Goal: Task Accomplishment & Management: Use online tool/utility

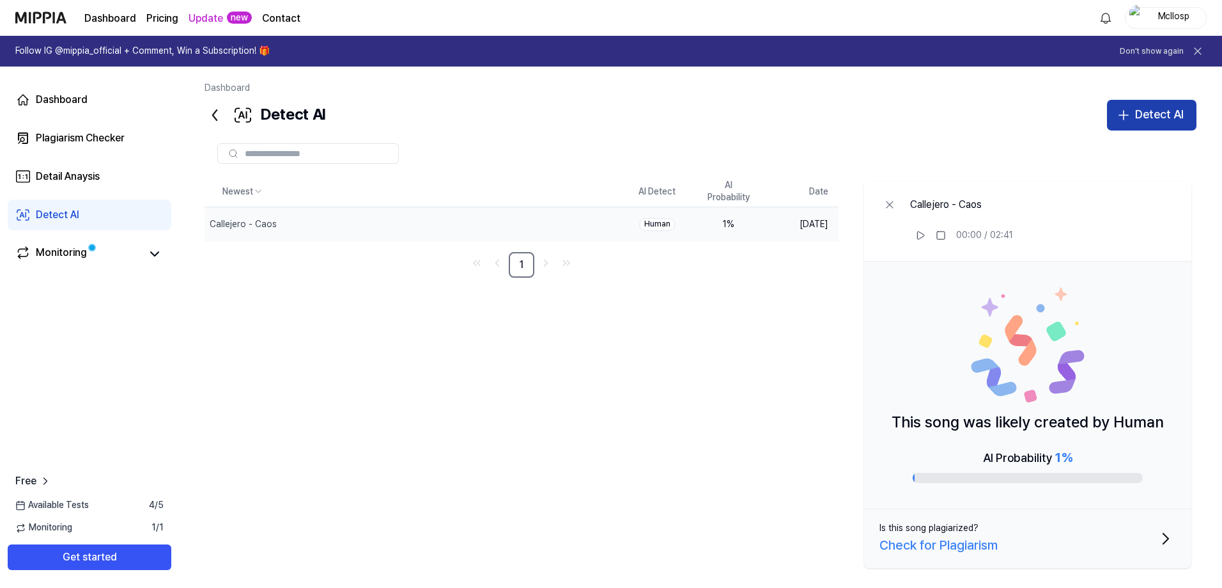
click at [1148, 119] on div "Detect AI" at bounding box center [1159, 114] width 49 height 19
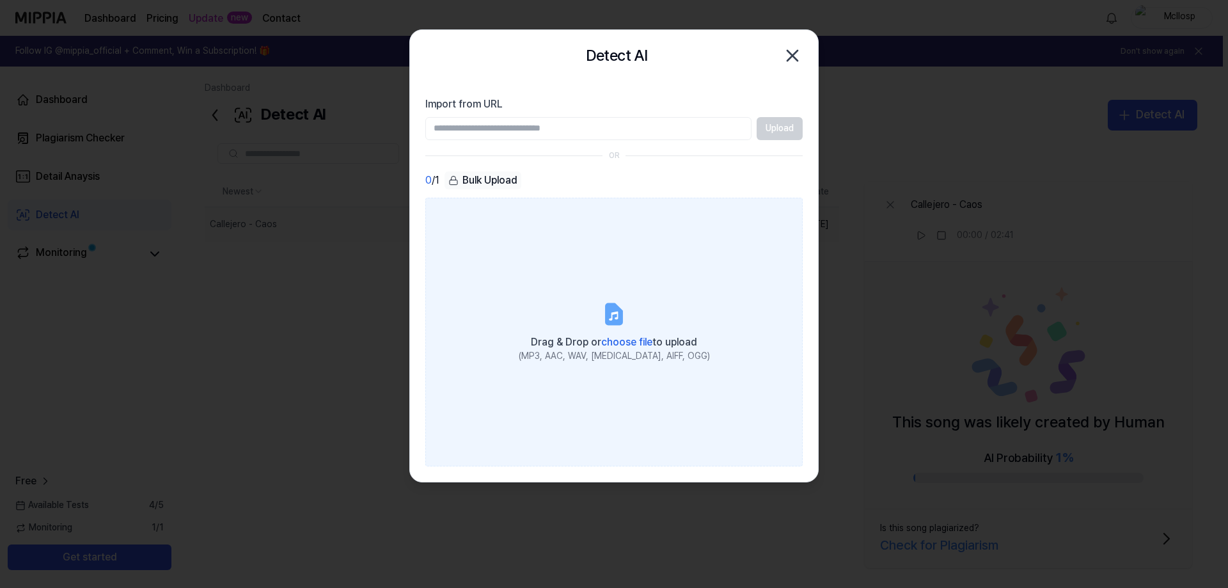
click at [621, 343] on span "choose file" at bounding box center [626, 342] width 51 height 12
click at [0, 0] on input "Drag & Drop or choose file to upload (MP3, AAC, WAV, FLAC, AIFF, OGG)" at bounding box center [0, 0] width 0 height 0
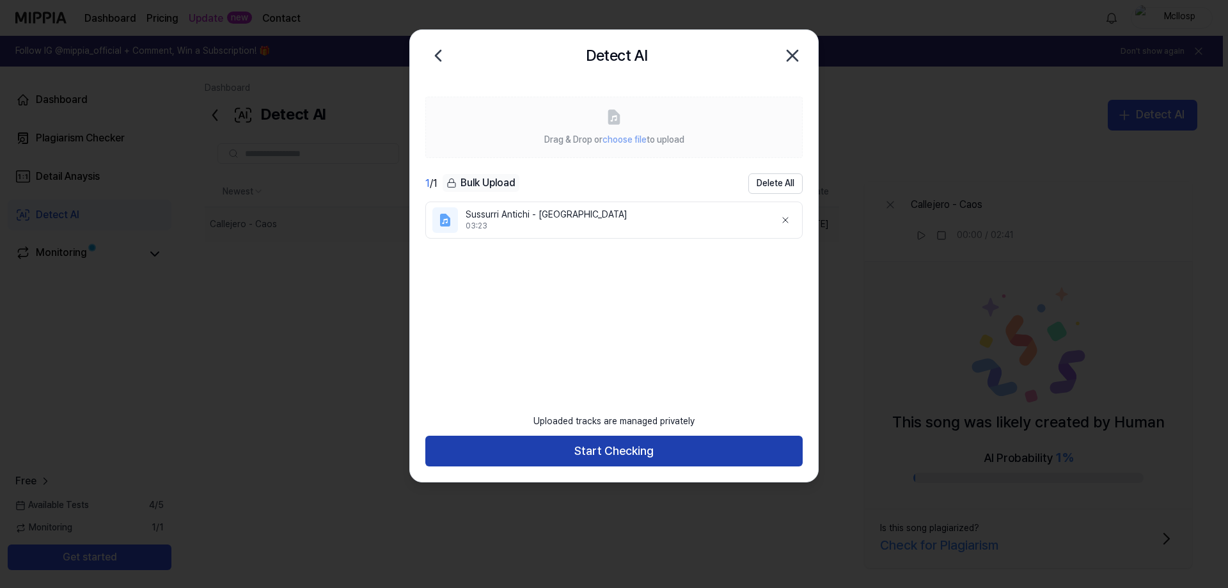
click at [678, 453] on button "Start Checking" at bounding box center [613, 450] width 377 height 31
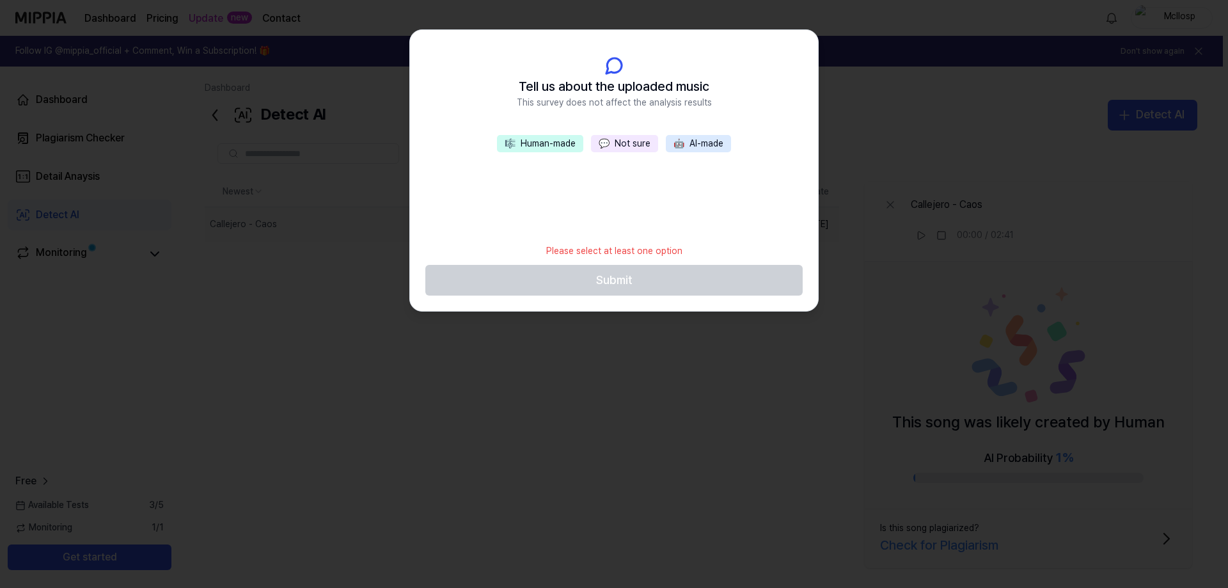
click at [636, 146] on button "💬 Not sure" at bounding box center [624, 144] width 67 height 18
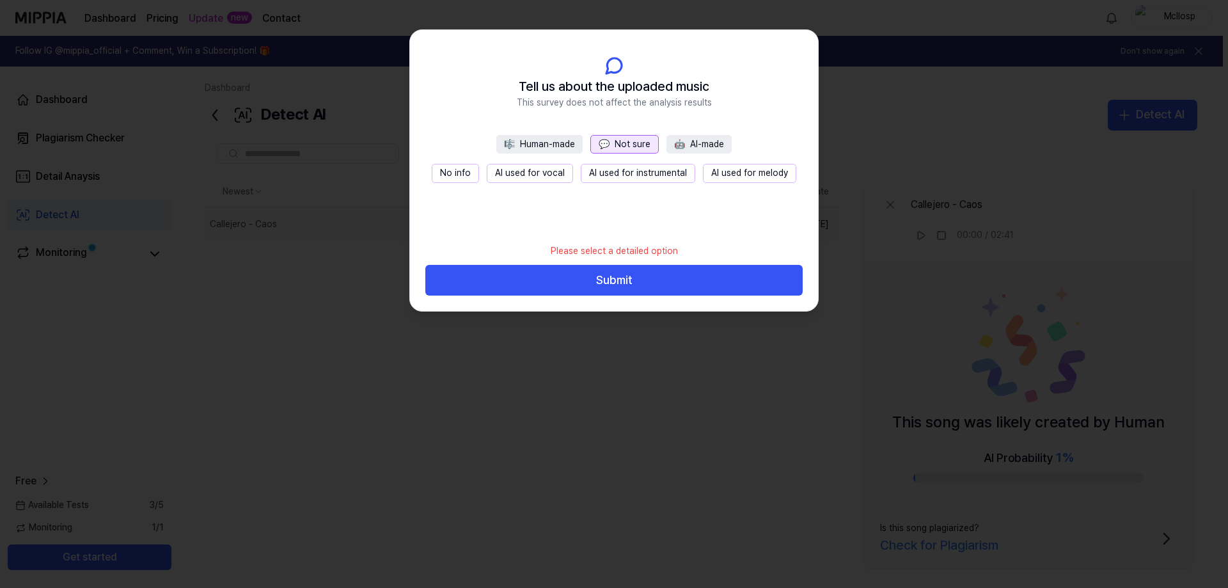
click at [458, 170] on button "No info" at bounding box center [455, 173] width 47 height 19
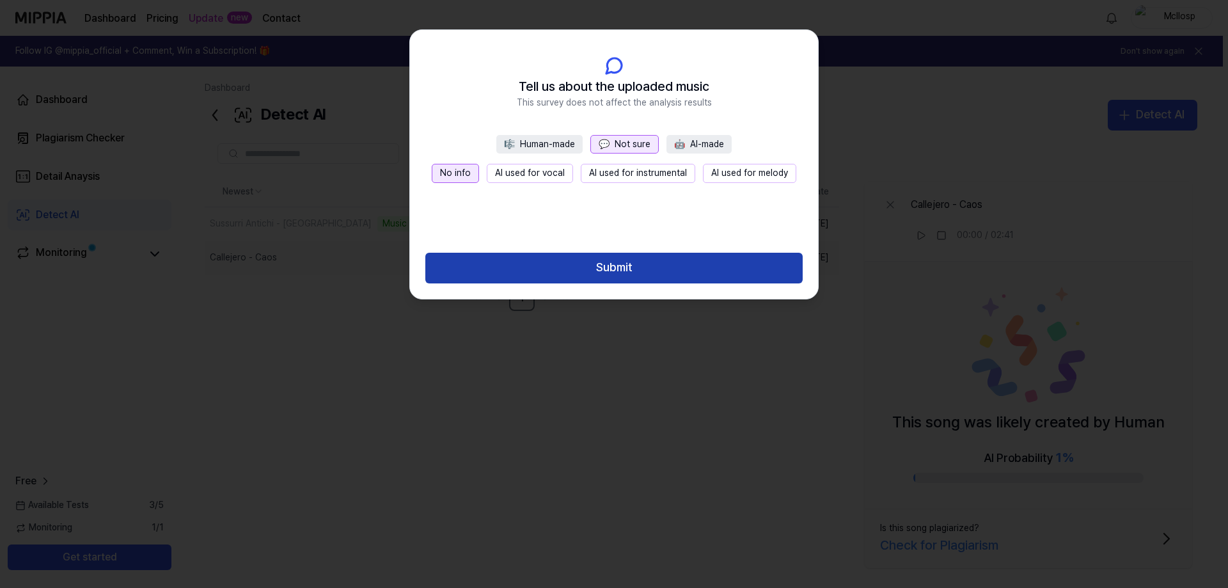
click at [661, 263] on button "Submit" at bounding box center [613, 268] width 377 height 31
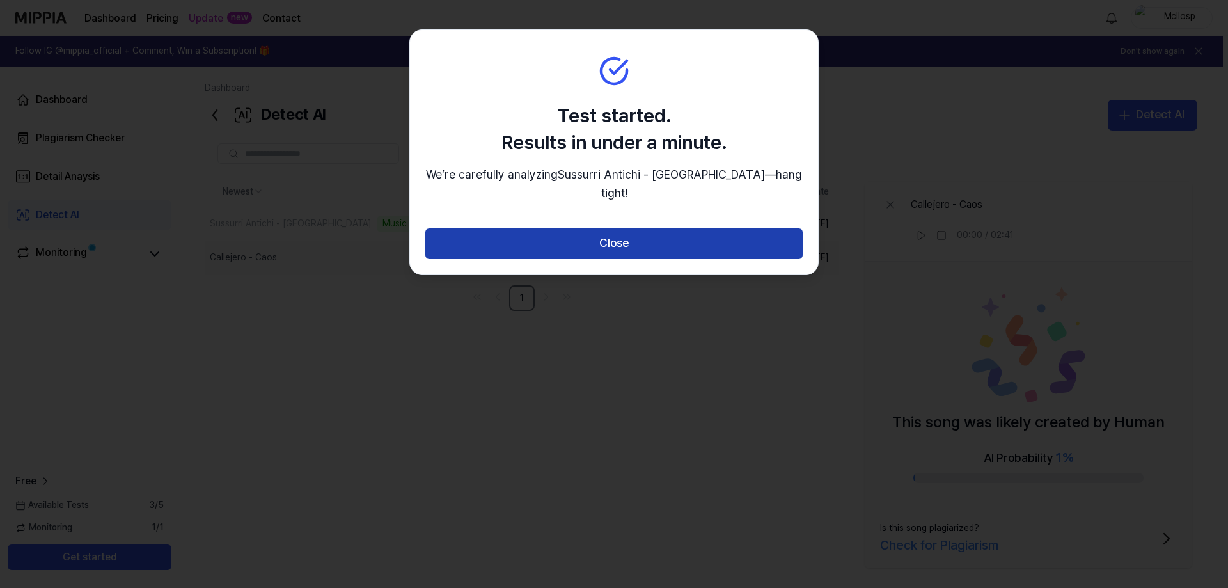
click at [663, 233] on button "Close" at bounding box center [613, 243] width 377 height 31
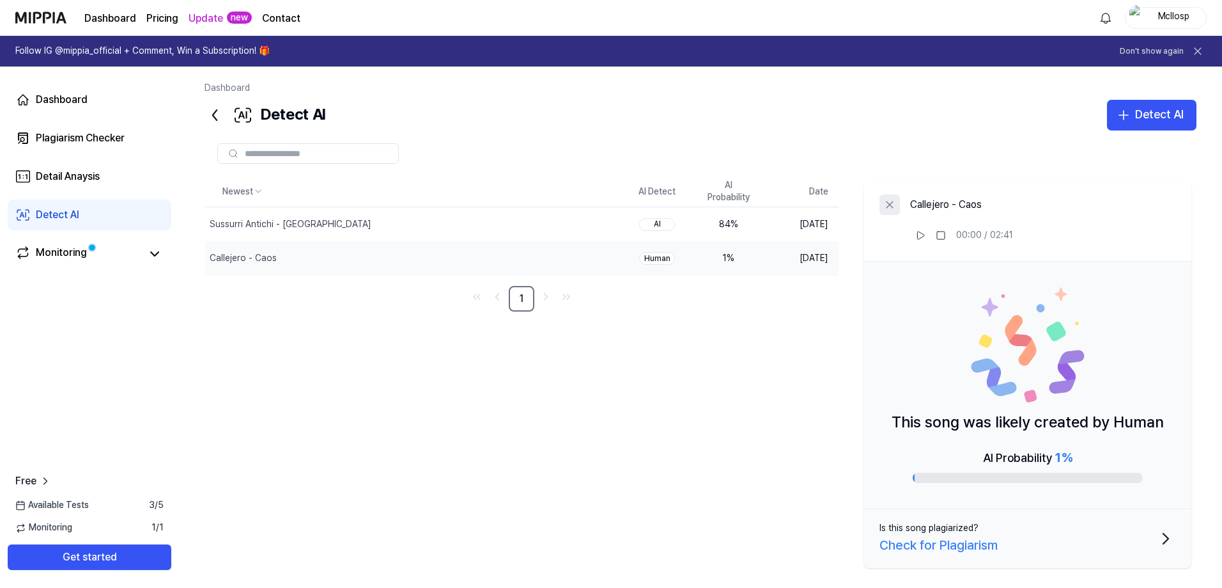
click at [894, 204] on icon at bounding box center [890, 204] width 13 height 13
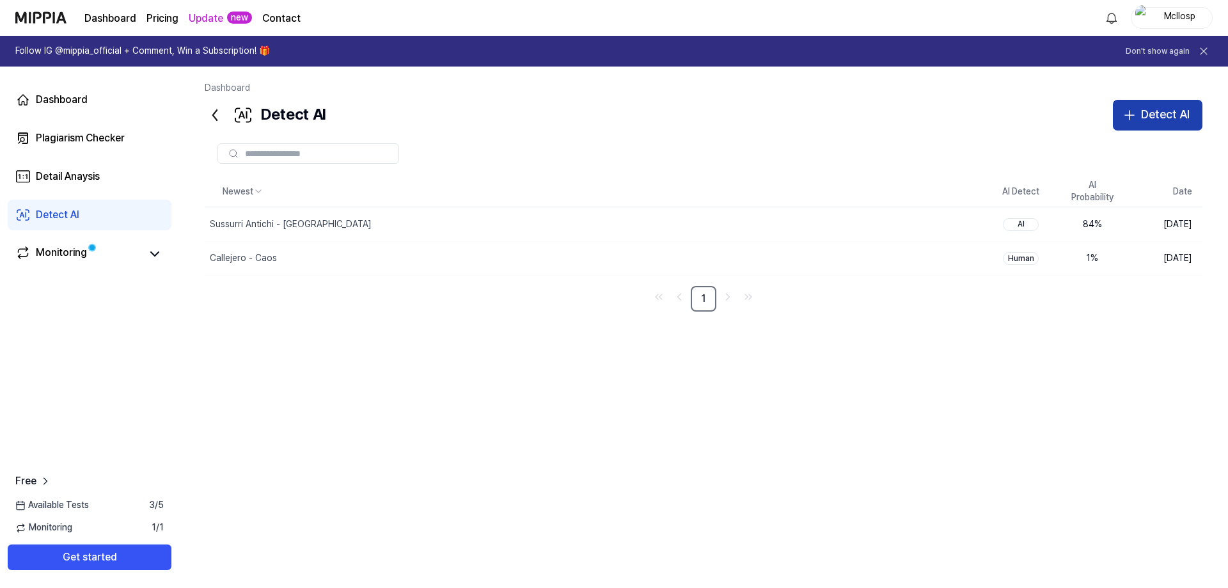
click at [1141, 114] on div "Detect AI" at bounding box center [1165, 114] width 49 height 19
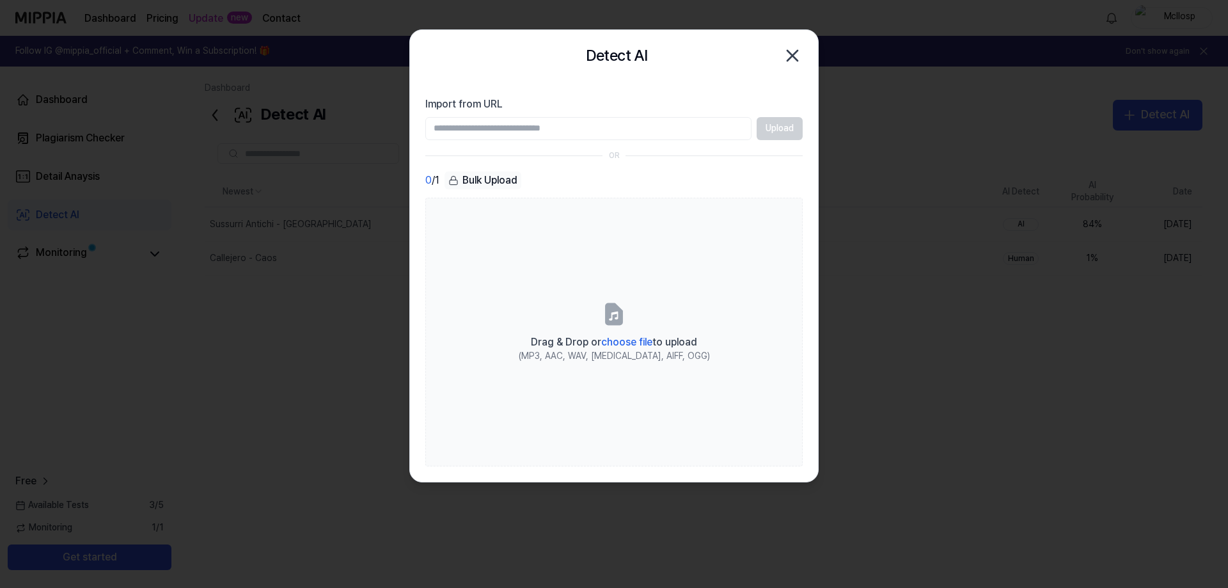
click at [621, 125] on input "Import from URL" at bounding box center [588, 128] width 326 height 23
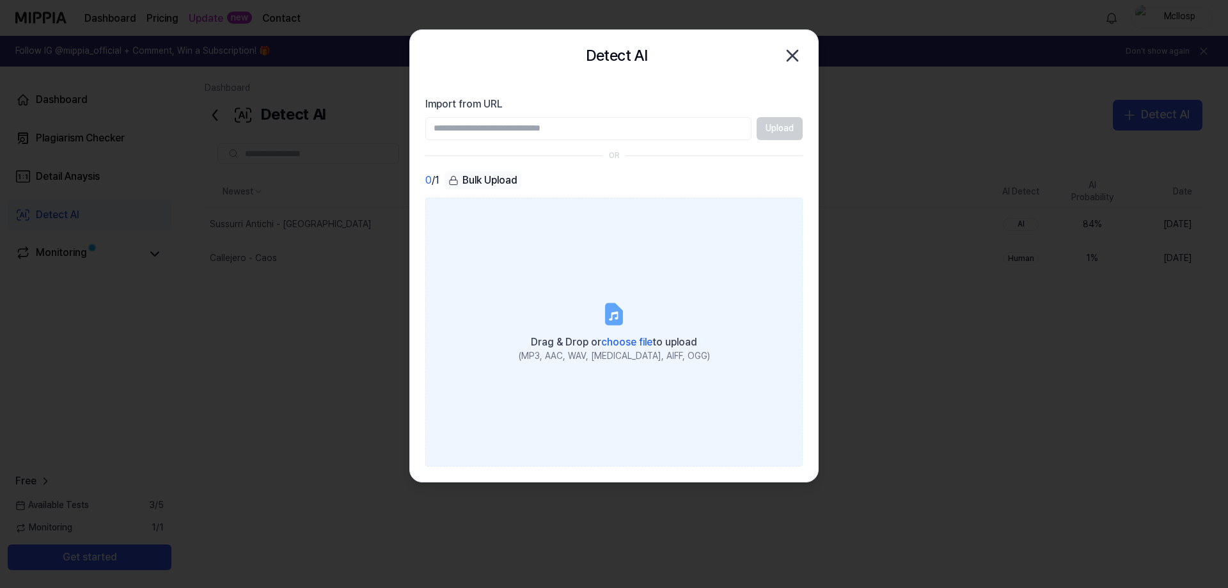
click at [621, 338] on span "choose file" at bounding box center [626, 342] width 51 height 12
click at [0, 0] on input "Drag & Drop or choose file to upload (MP3, AAC, WAV, FLAC, AIFF, OGG)" at bounding box center [0, 0] width 0 height 0
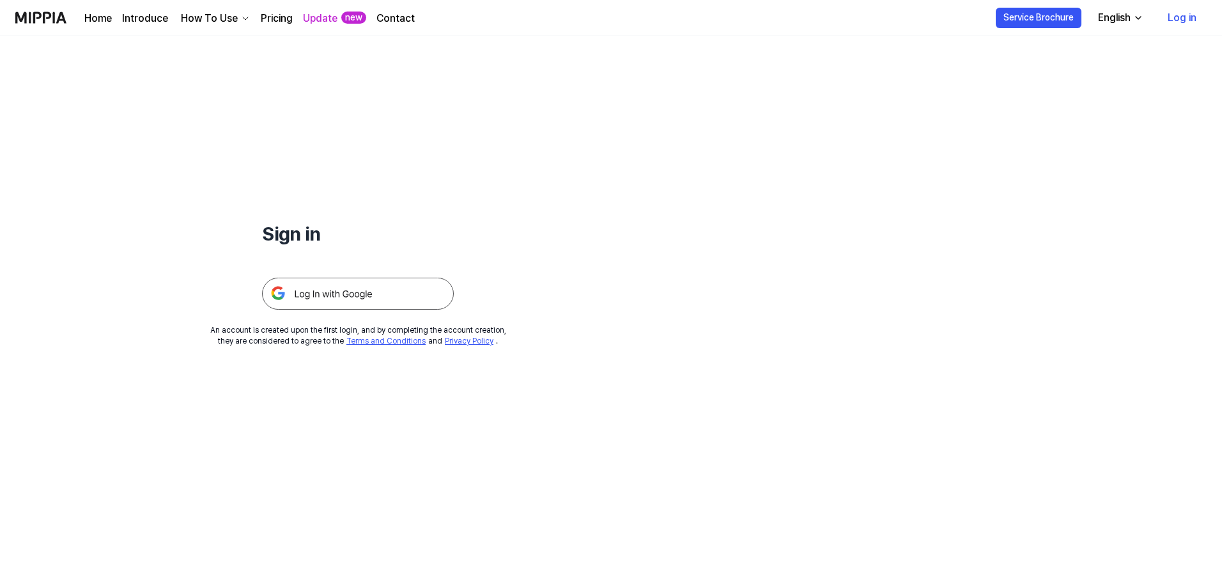
click at [352, 302] on img at bounding box center [358, 293] width 192 height 32
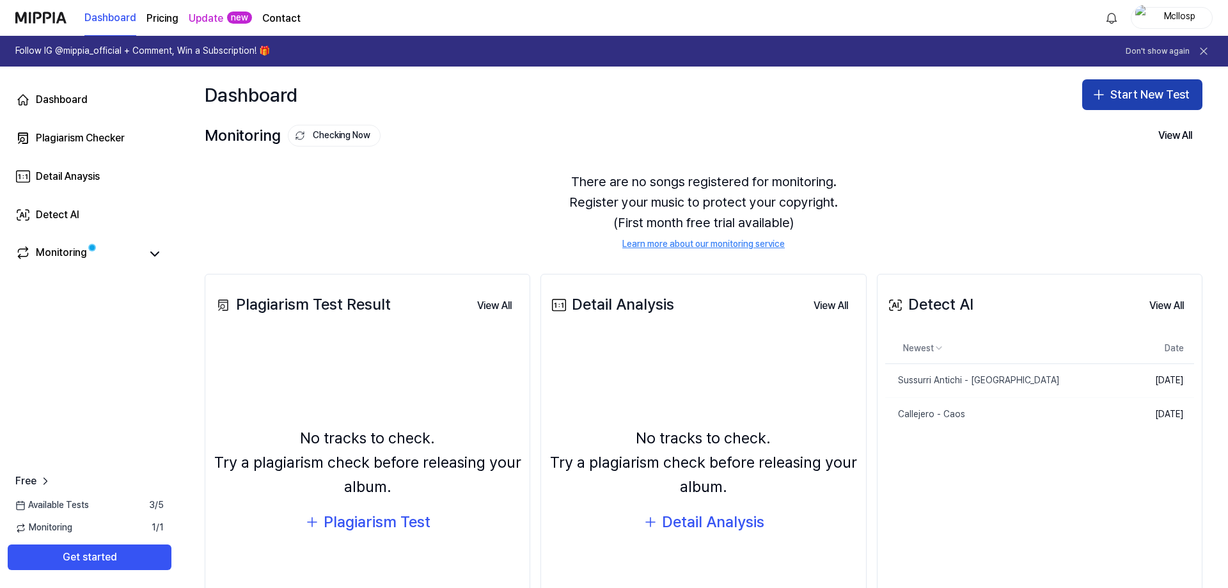
click at [1130, 88] on button "Start New Test" at bounding box center [1142, 94] width 120 height 31
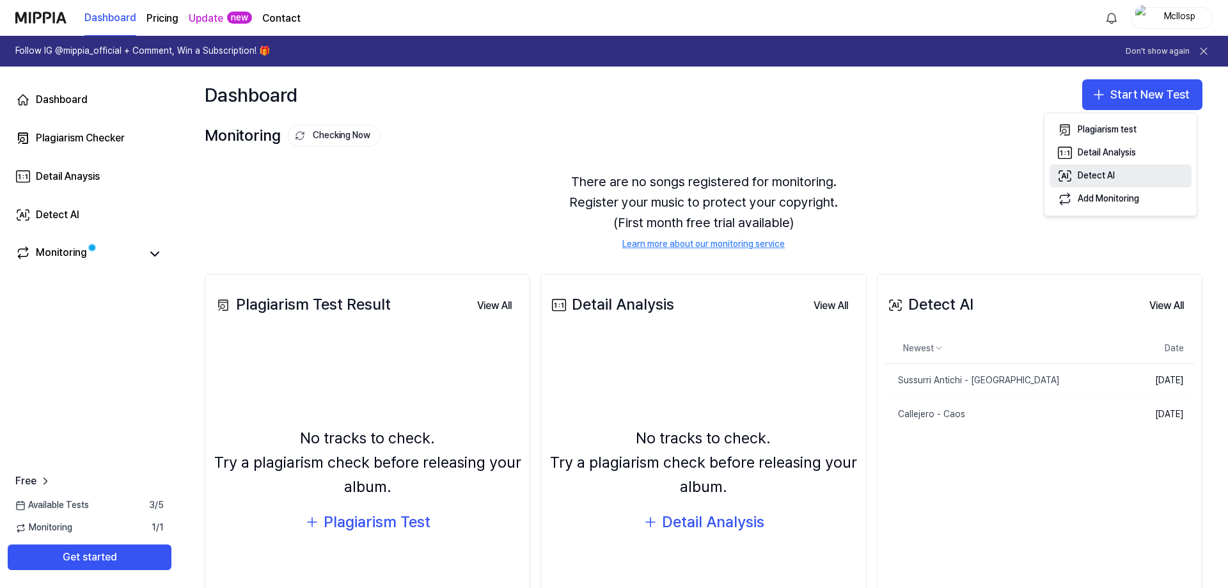
click at [1107, 171] on div "Detect AI" at bounding box center [1095, 175] width 37 height 13
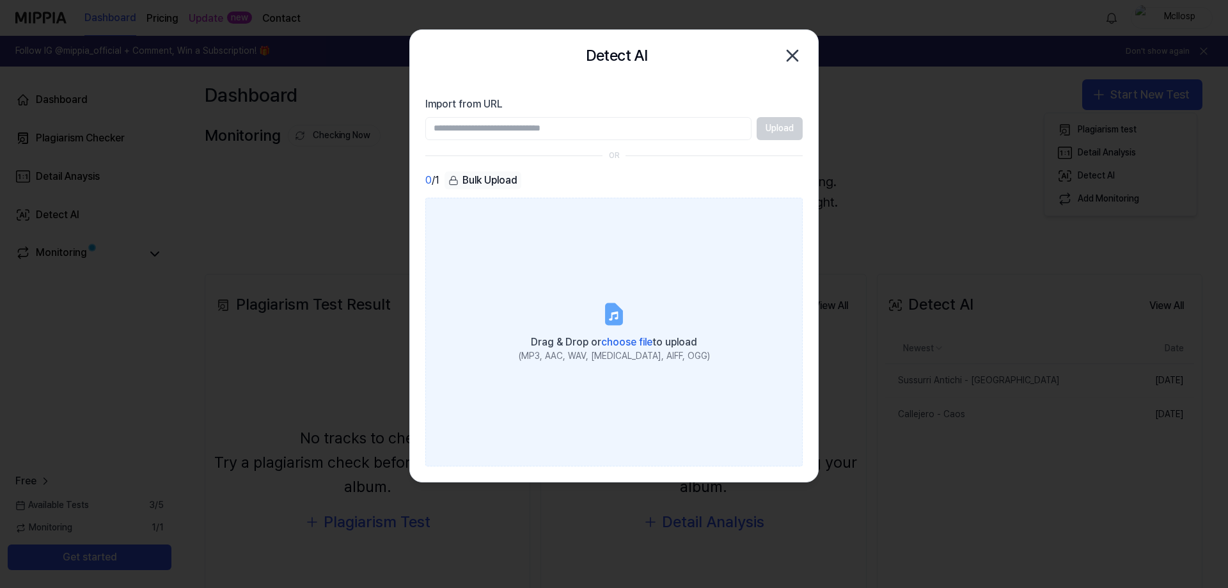
click at [620, 302] on label "Drag & Drop or choose file to upload (MP3, AAC, WAV, FLAC, AIFF, OGG)" at bounding box center [613, 332] width 377 height 269
click at [0, 0] on input "Drag & Drop or choose file to upload (MP3, AAC, WAV, FLAC, AIFF, OGG)" at bounding box center [0, 0] width 0 height 0
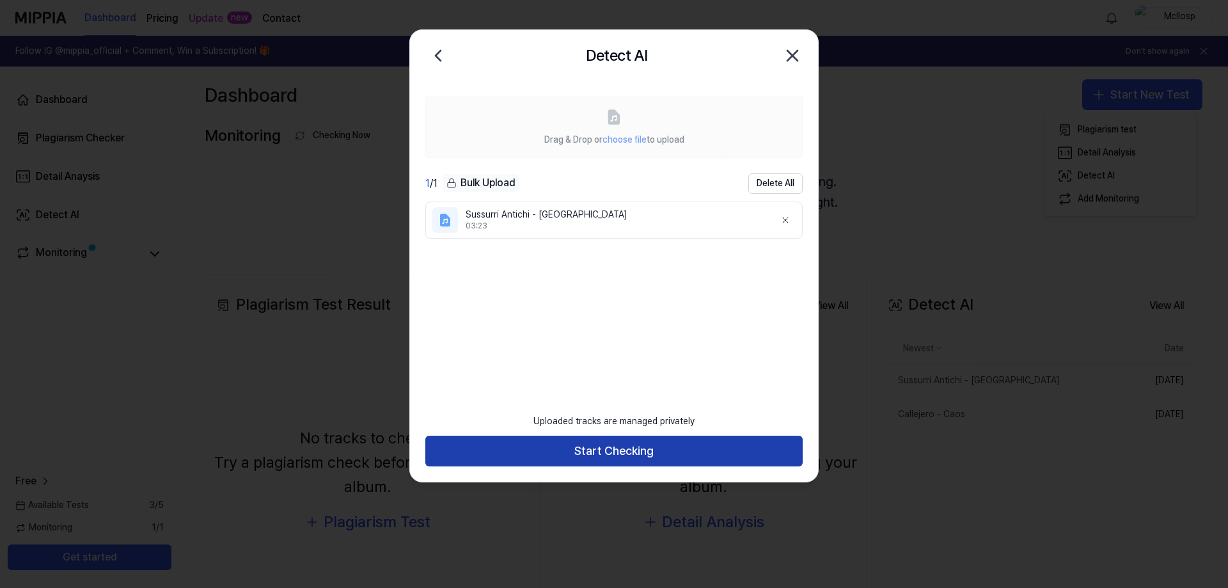
click at [633, 445] on button "Start Checking" at bounding box center [613, 450] width 377 height 31
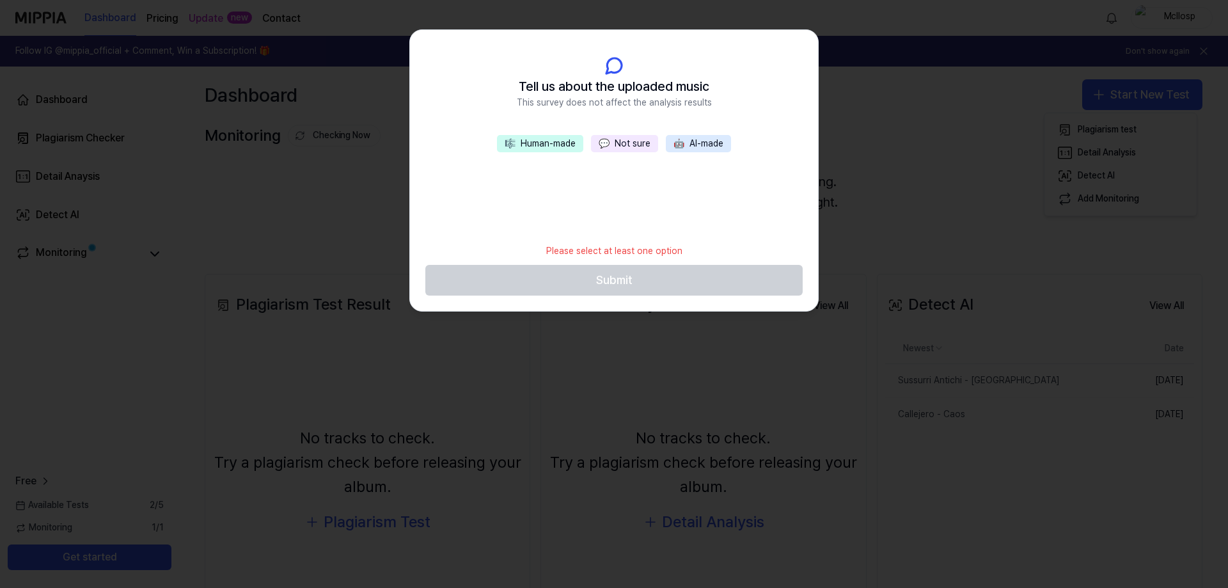
click at [633, 144] on button "💬 Not sure" at bounding box center [624, 144] width 67 height 18
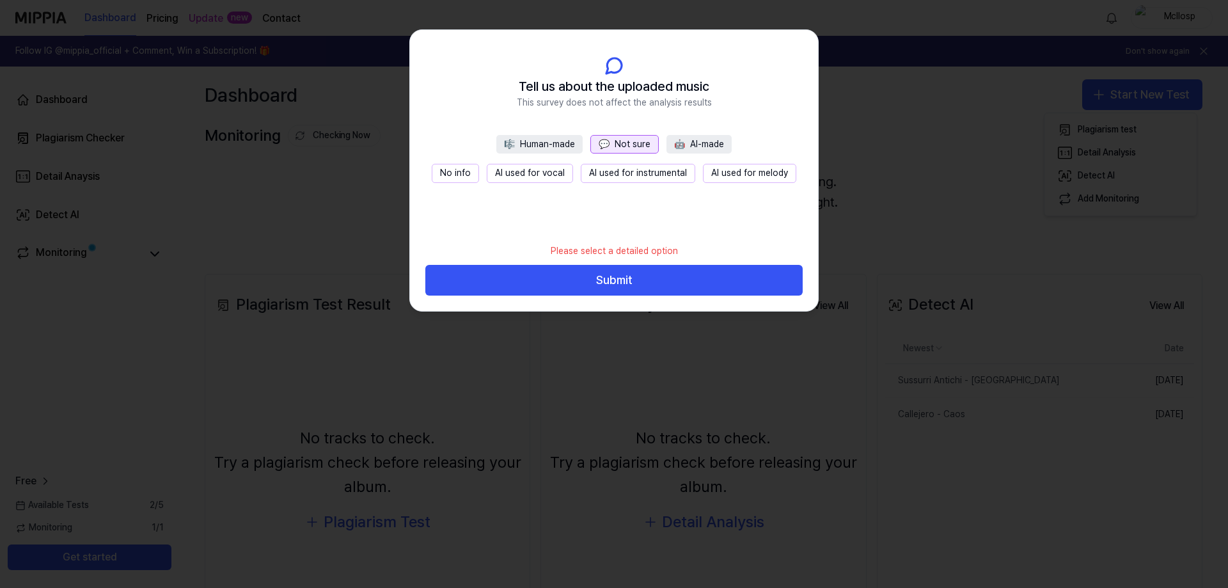
click at [453, 167] on button "No info" at bounding box center [455, 173] width 47 height 19
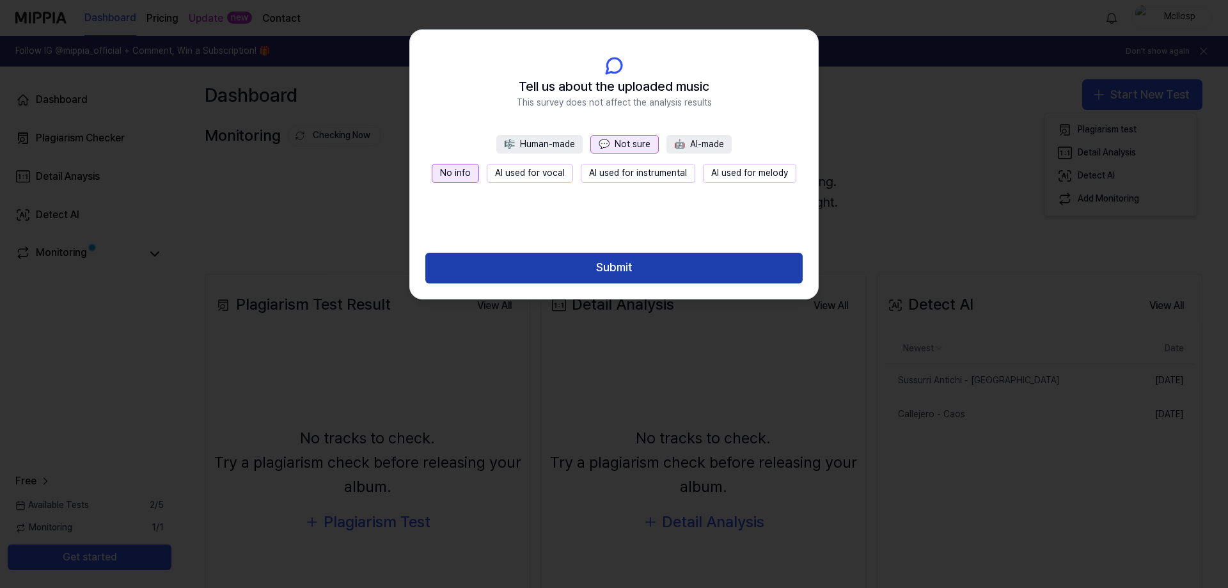
click at [660, 267] on button "Submit" at bounding box center [613, 268] width 377 height 31
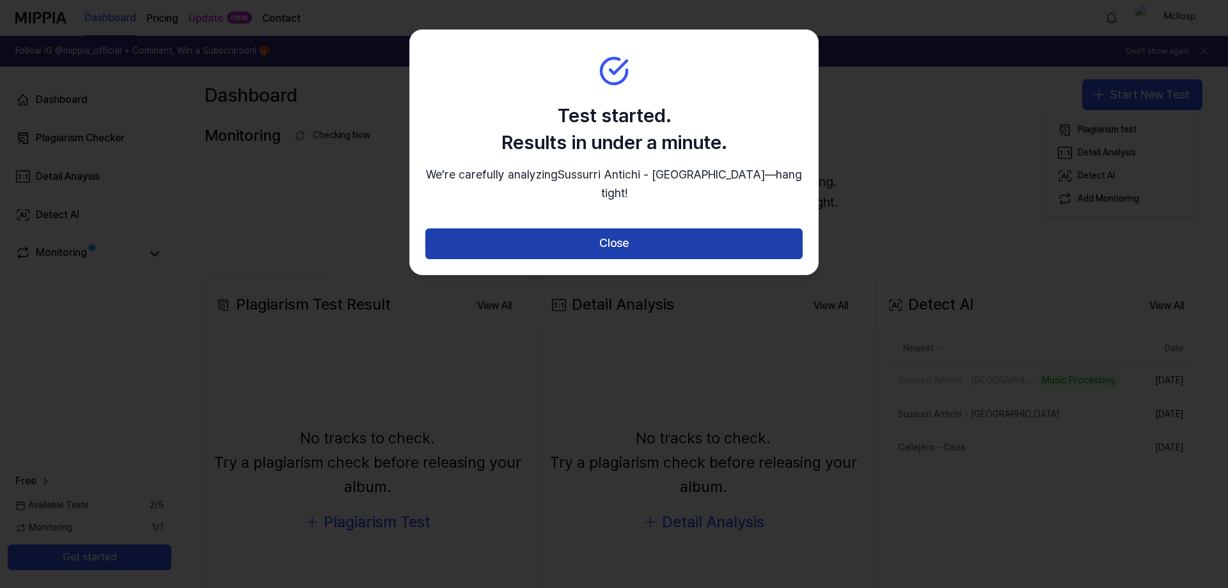
click at [686, 247] on button "Close" at bounding box center [613, 243] width 377 height 31
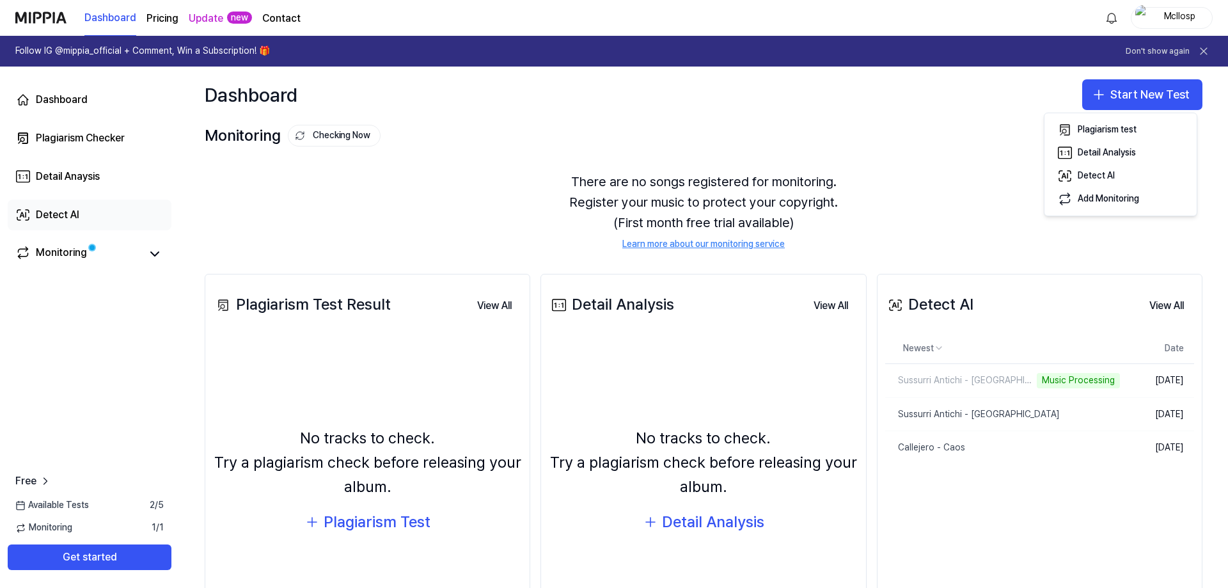
click at [80, 206] on link "Detect AI" at bounding box center [90, 214] width 164 height 31
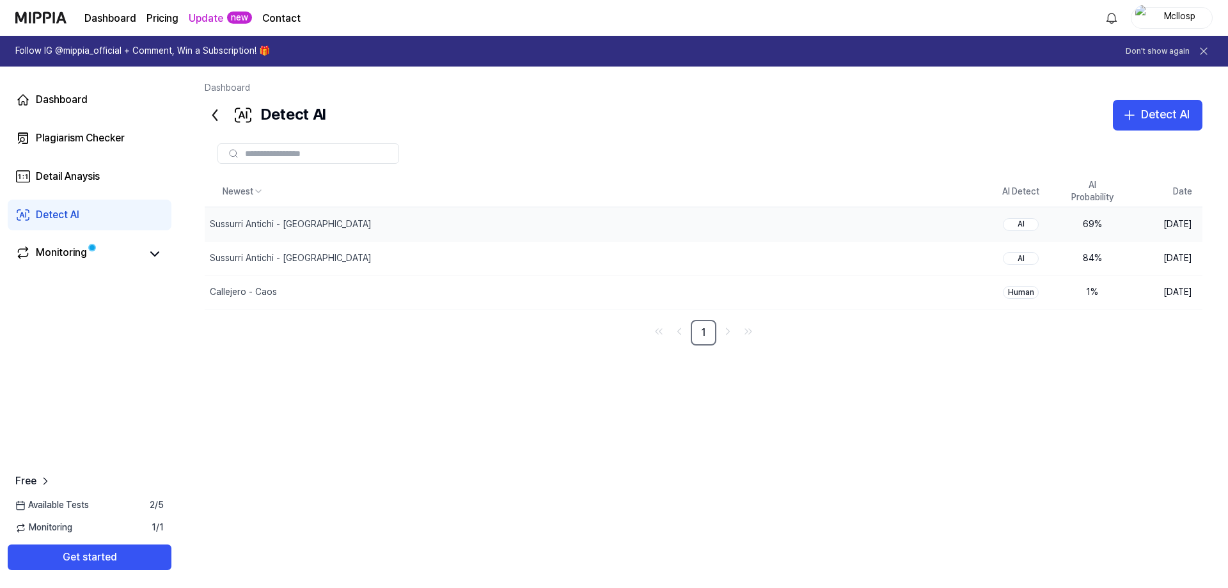
click at [1103, 228] on div "69 %" at bounding box center [1091, 224] width 51 height 13
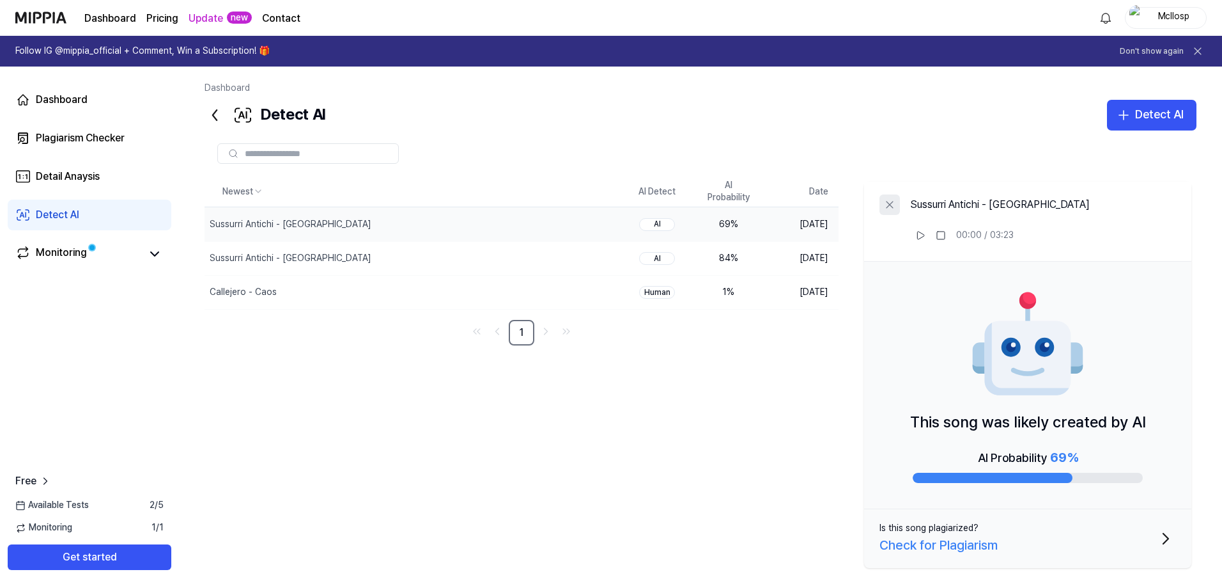
click at [889, 207] on icon at bounding box center [890, 204] width 13 height 13
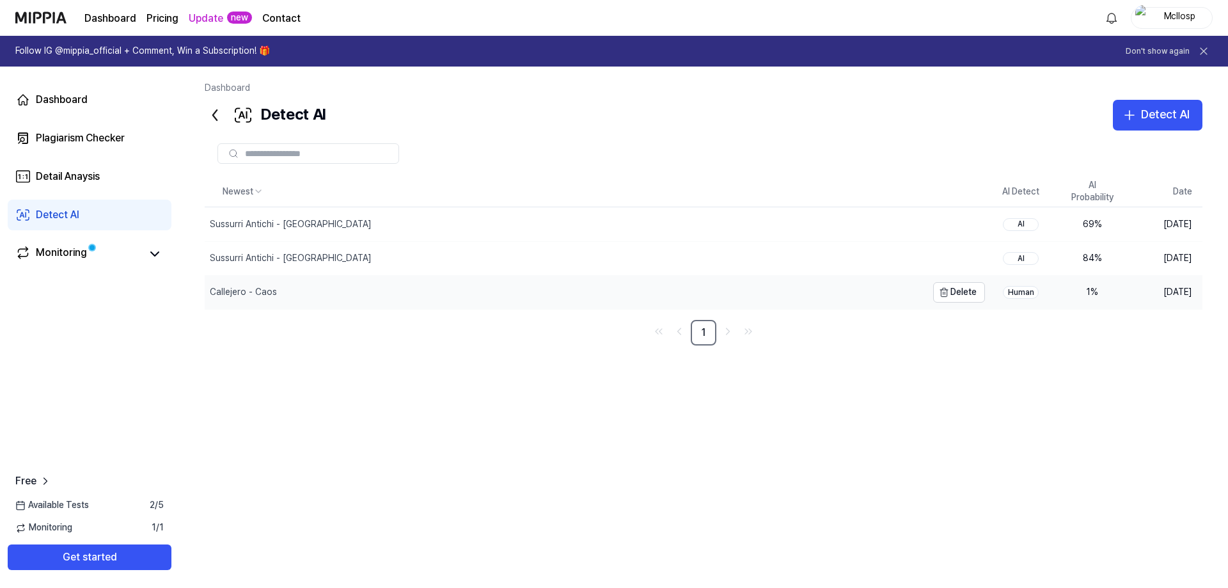
click at [767, 295] on div "Callejero - Caos" at bounding box center [566, 292] width 722 height 33
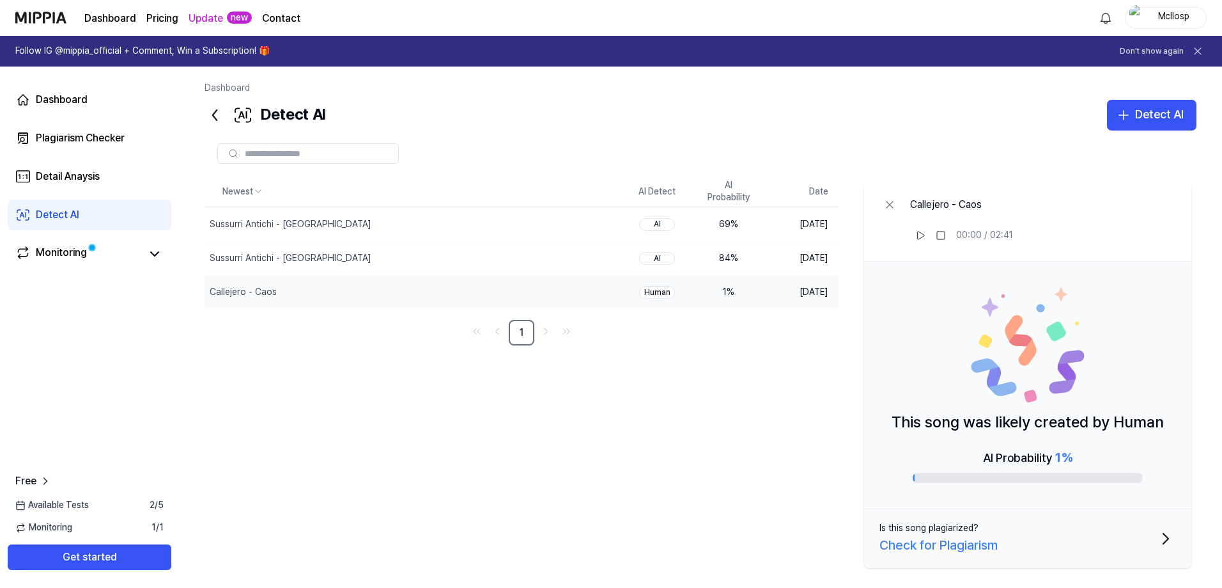
click at [979, 542] on div "Check for Plagiarism" at bounding box center [939, 544] width 118 height 20
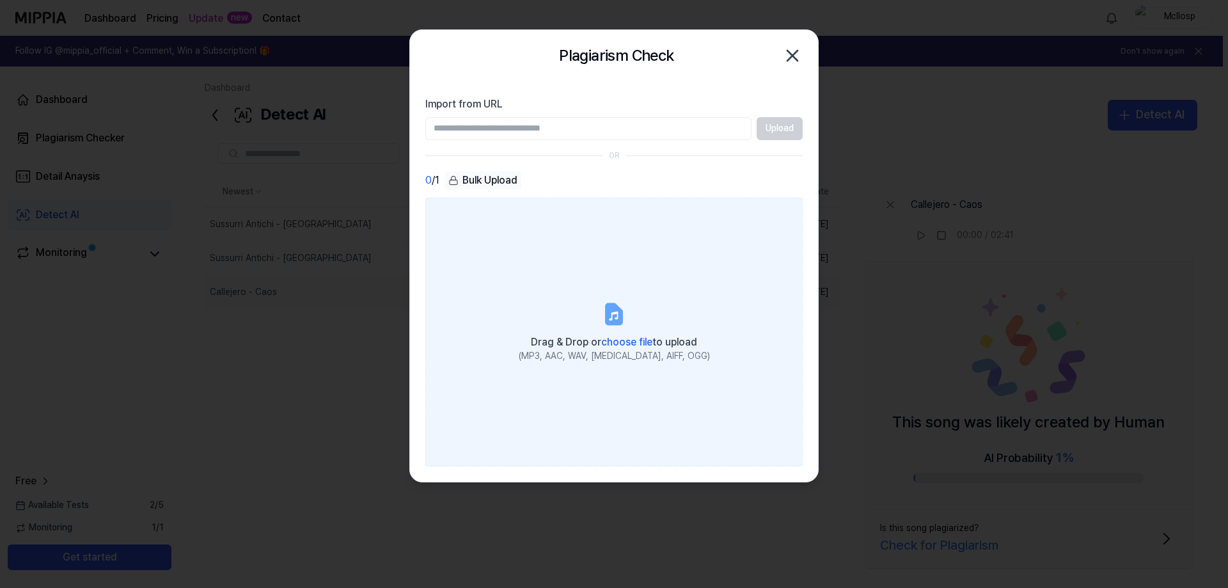
click at [607, 306] on icon at bounding box center [613, 314] width 15 height 20
click at [0, 0] on input "Drag & Drop or choose file to upload (MP3, AAC, WAV, FLAC, AIFF, OGG)" at bounding box center [0, 0] width 0 height 0
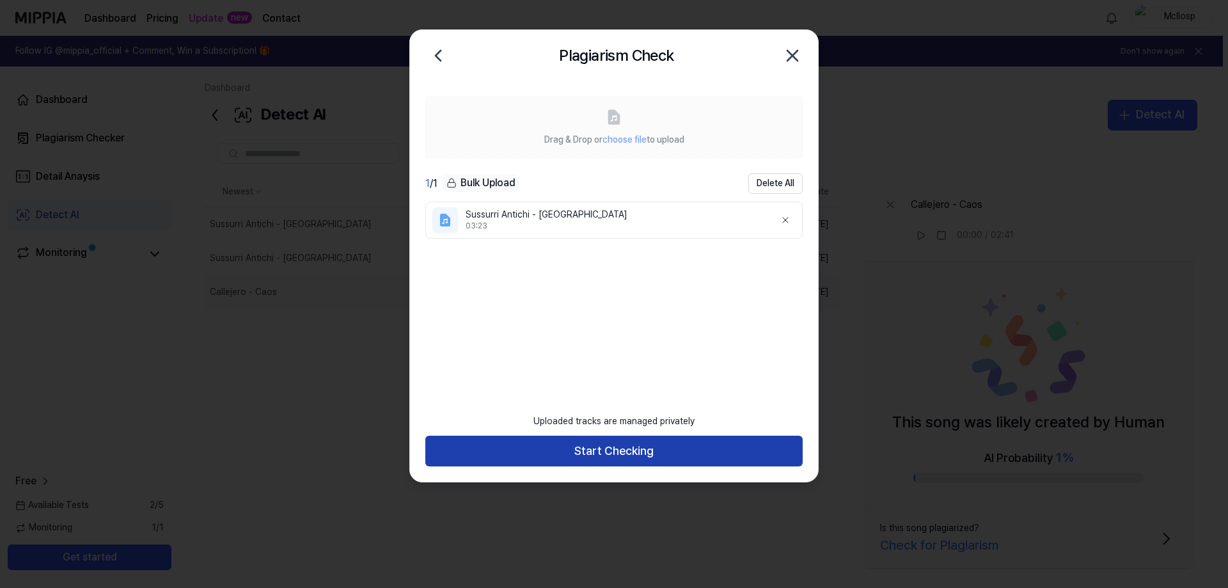
click at [687, 454] on button "Start Checking" at bounding box center [613, 450] width 377 height 31
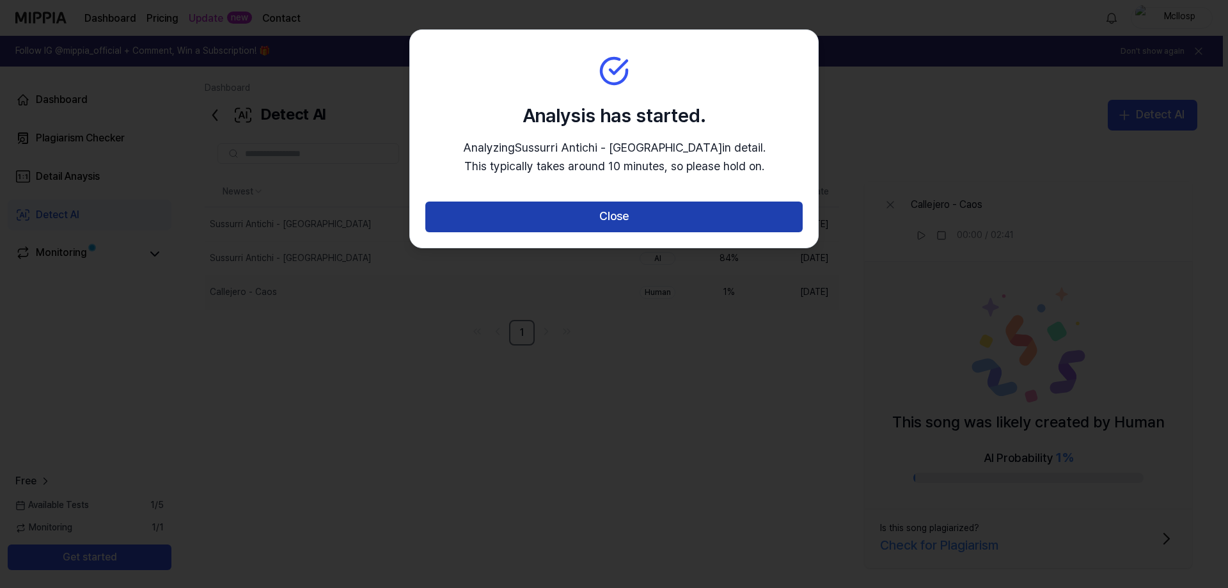
click at [649, 228] on button "Close" at bounding box center [613, 216] width 377 height 31
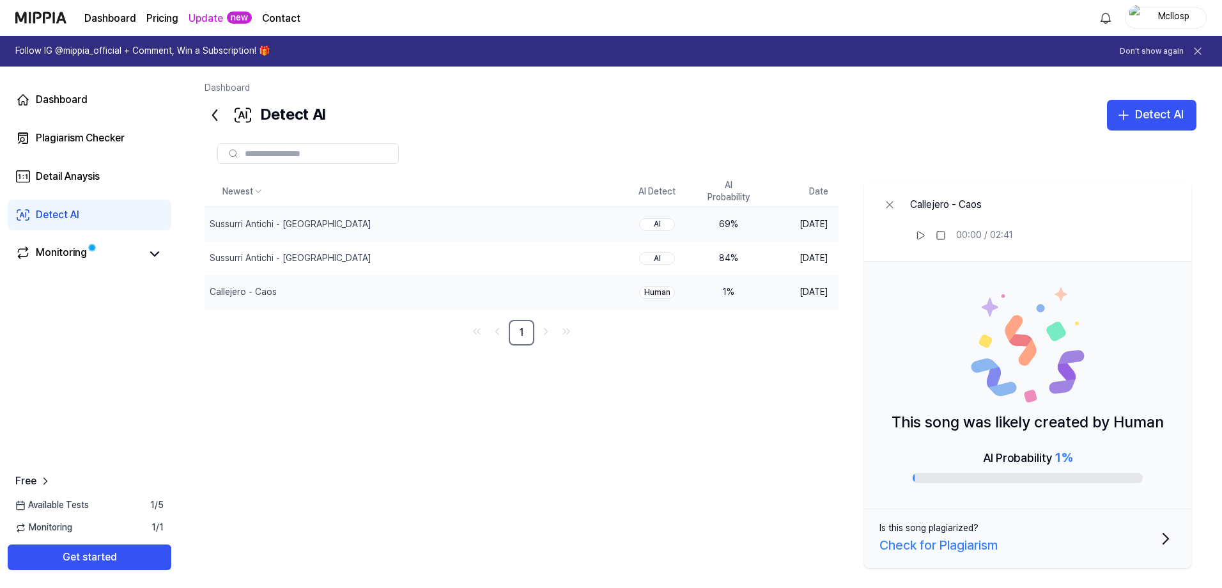
click at [655, 214] on td "AI" at bounding box center [657, 224] width 72 height 34
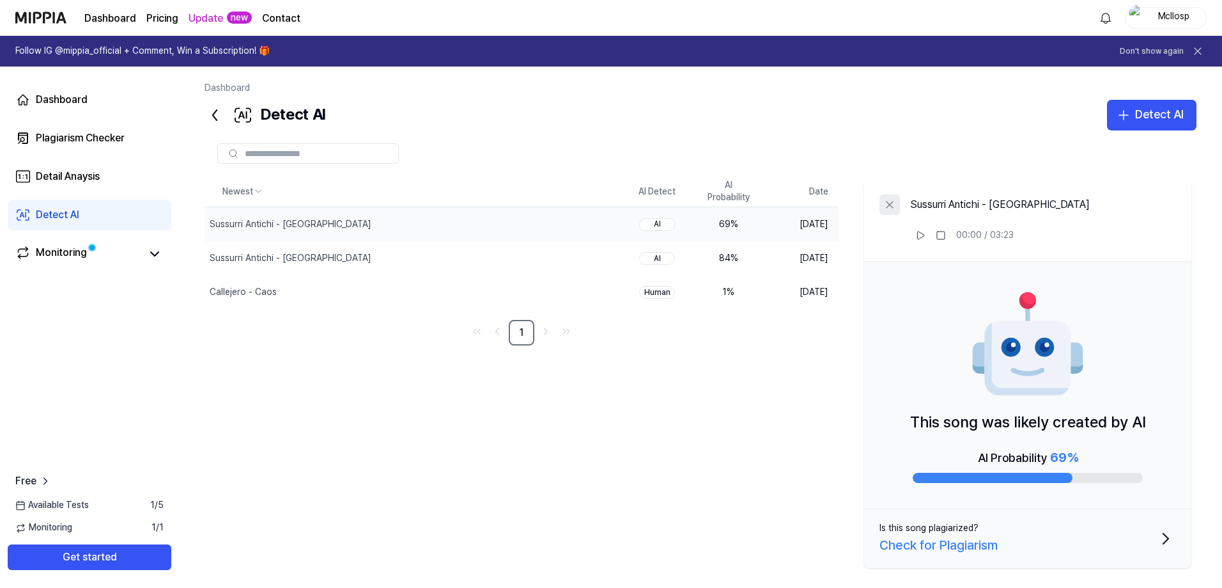
click at [892, 200] on icon at bounding box center [890, 204] width 13 height 13
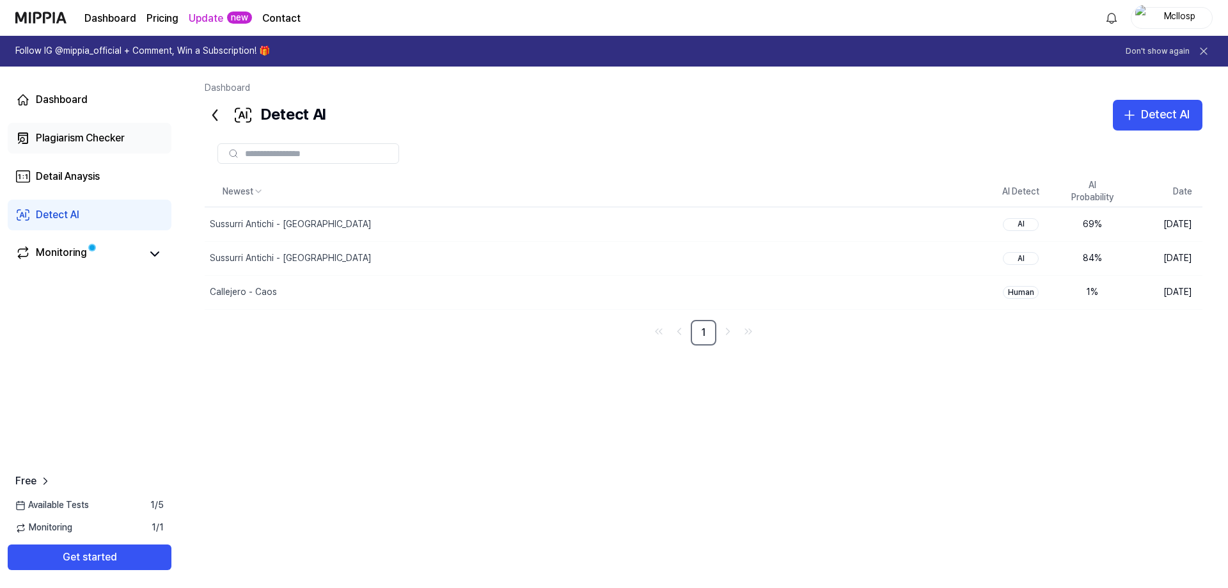
click at [101, 141] on div "Plagiarism Checker" at bounding box center [80, 137] width 89 height 15
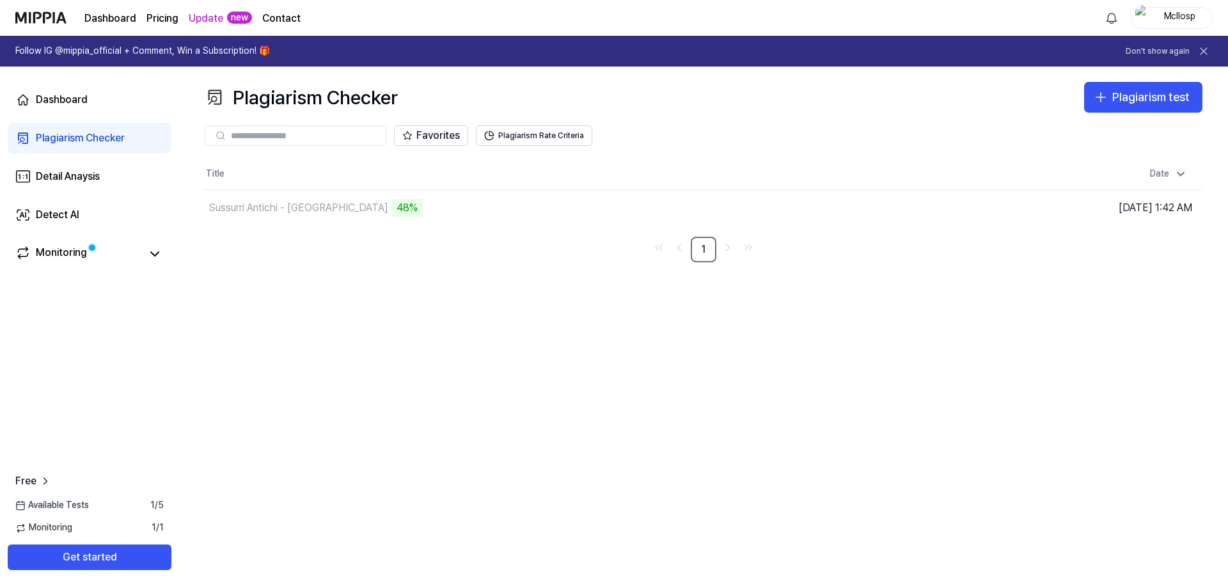
click at [674, 389] on div "Plagiarism Checker Plagiarism test Plagiarism Checker Detail Analysis Detect AI…" at bounding box center [703, 326] width 1049 height 521
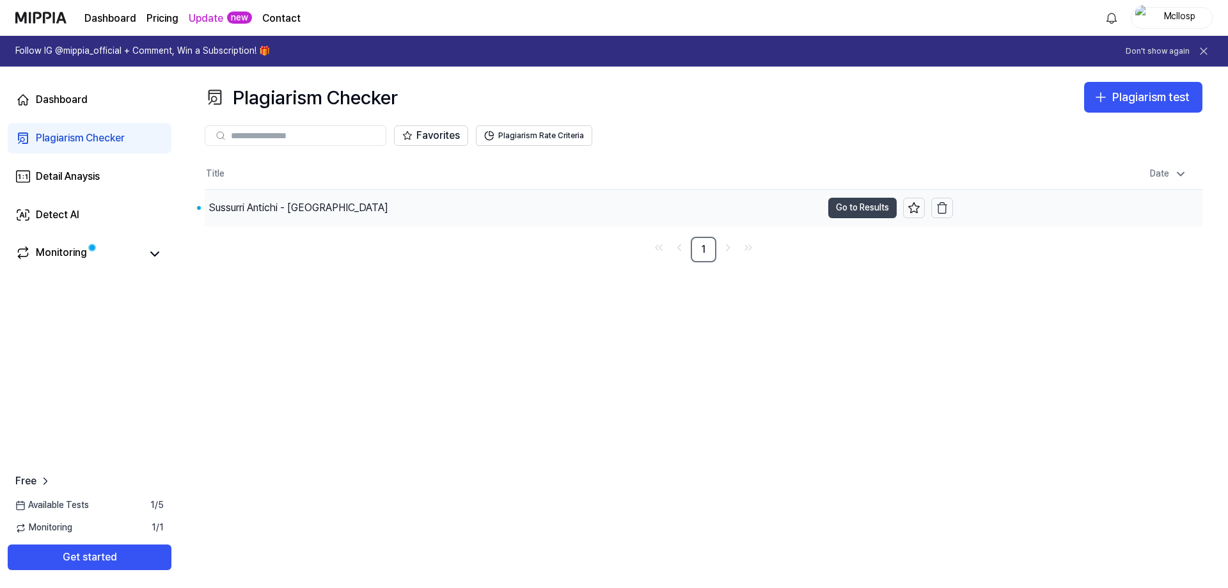
click at [861, 205] on button "Go to Results" at bounding box center [862, 208] width 68 height 20
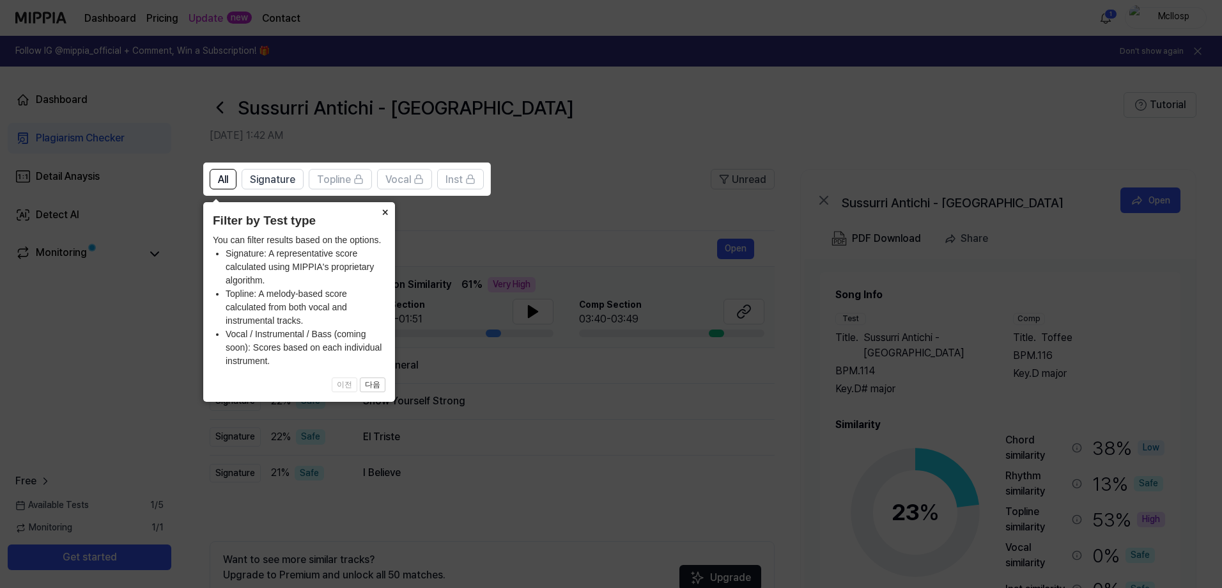
click at [383, 208] on button "×" at bounding box center [385, 211] width 20 height 18
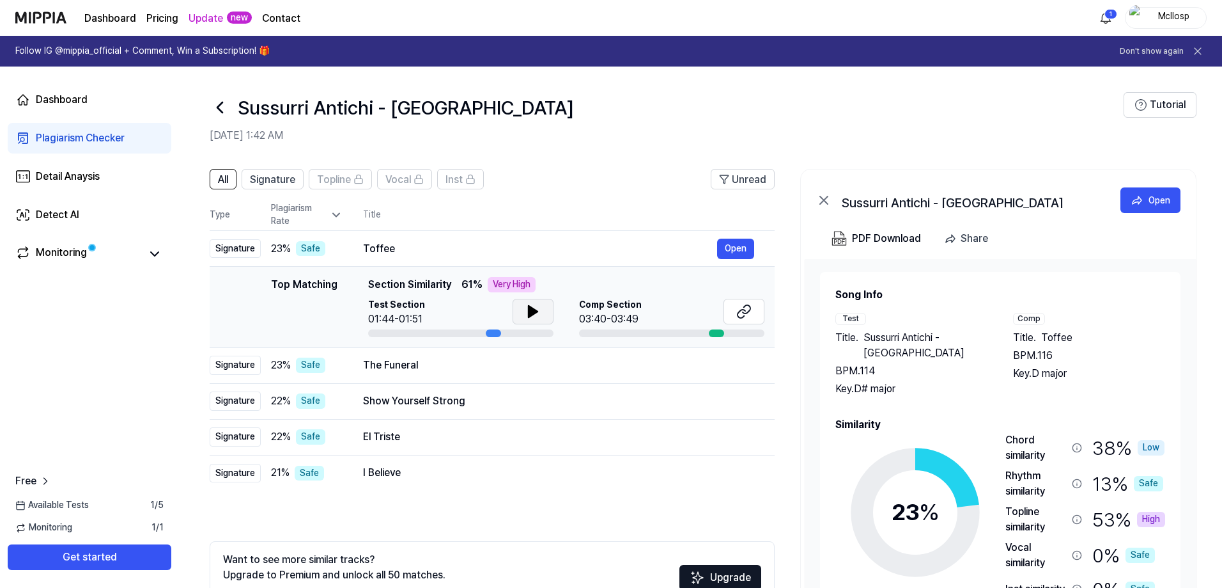
click at [526, 313] on icon at bounding box center [533, 311] width 15 height 15
click at [618, 484] on td "I Believe Open" at bounding box center [559, 473] width 432 height 36
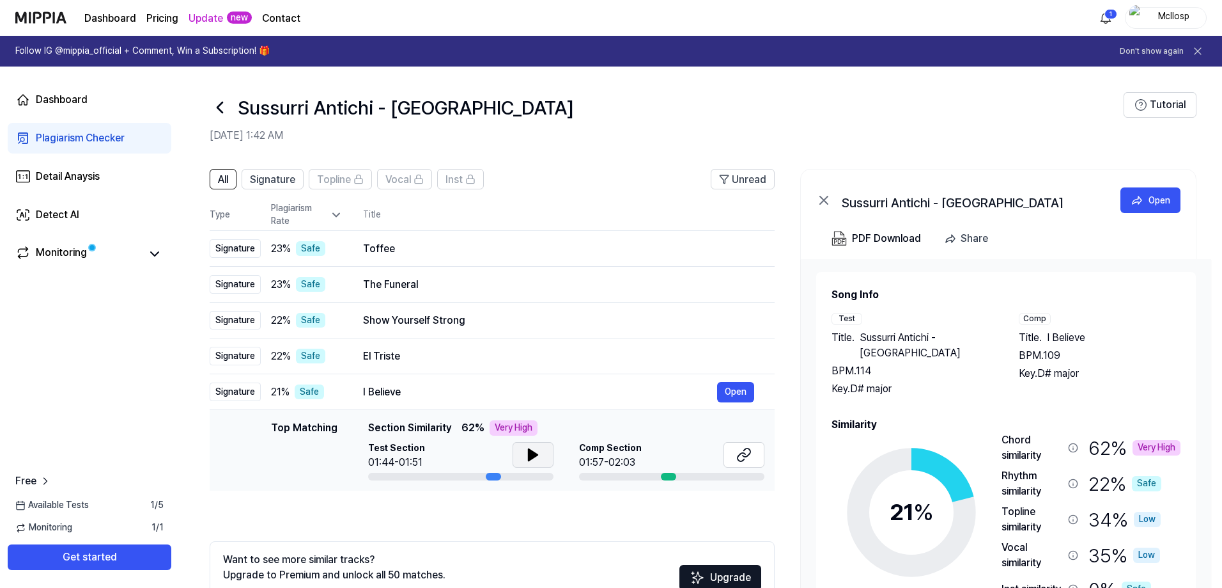
click at [530, 460] on icon at bounding box center [533, 454] width 15 height 15
click at [666, 477] on div at bounding box center [668, 476] width 15 height 8
click at [663, 476] on div at bounding box center [668, 476] width 15 height 8
click at [738, 451] on icon at bounding box center [744, 454] width 15 height 15
click at [506, 360] on div "El Triste" at bounding box center [540, 355] width 354 height 15
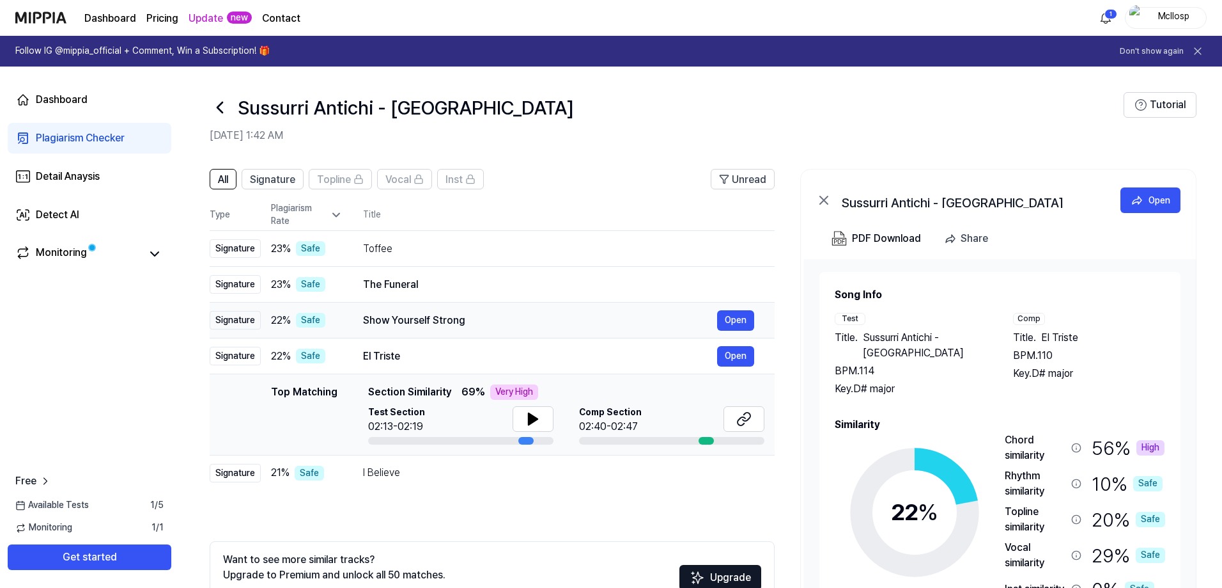
click at [484, 320] on div "Show Yourself Strong" at bounding box center [540, 320] width 354 height 15
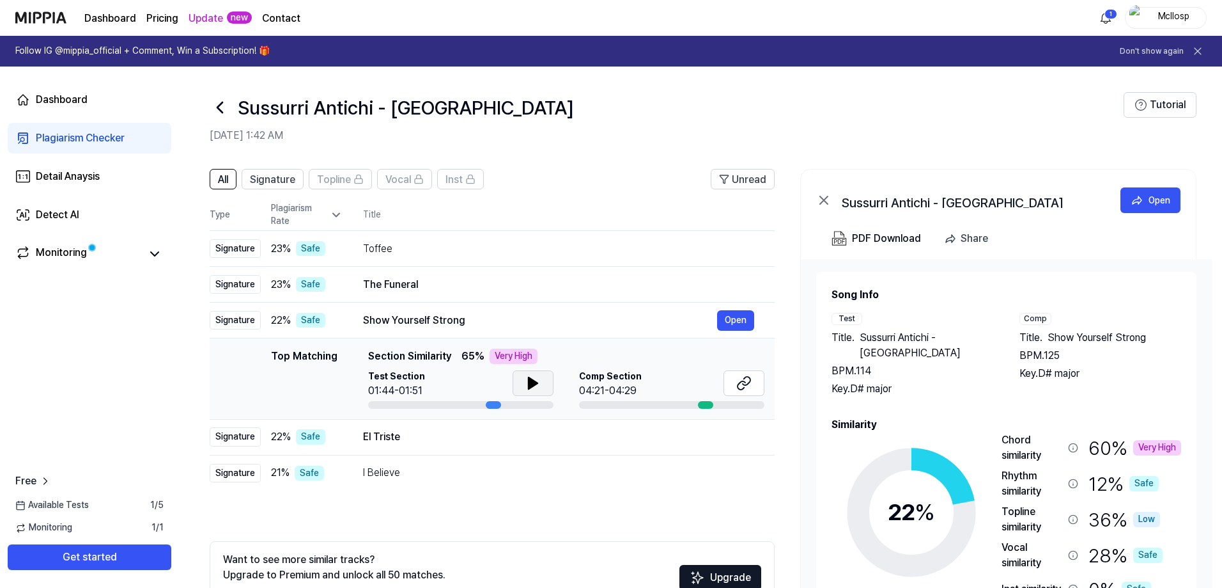
click at [524, 384] on button at bounding box center [533, 383] width 41 height 26
click at [536, 387] on icon at bounding box center [535, 383] width 3 height 10
click at [742, 381] on icon at bounding box center [742, 385] width 8 height 8
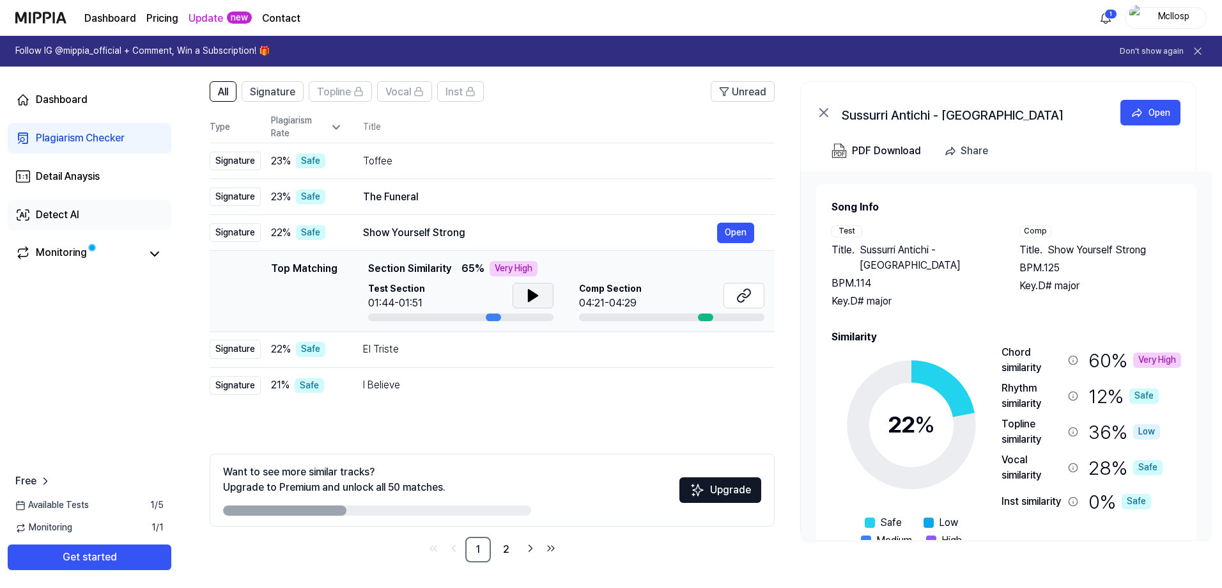
click at [79, 214] on div "Detect AI" at bounding box center [57, 214] width 43 height 15
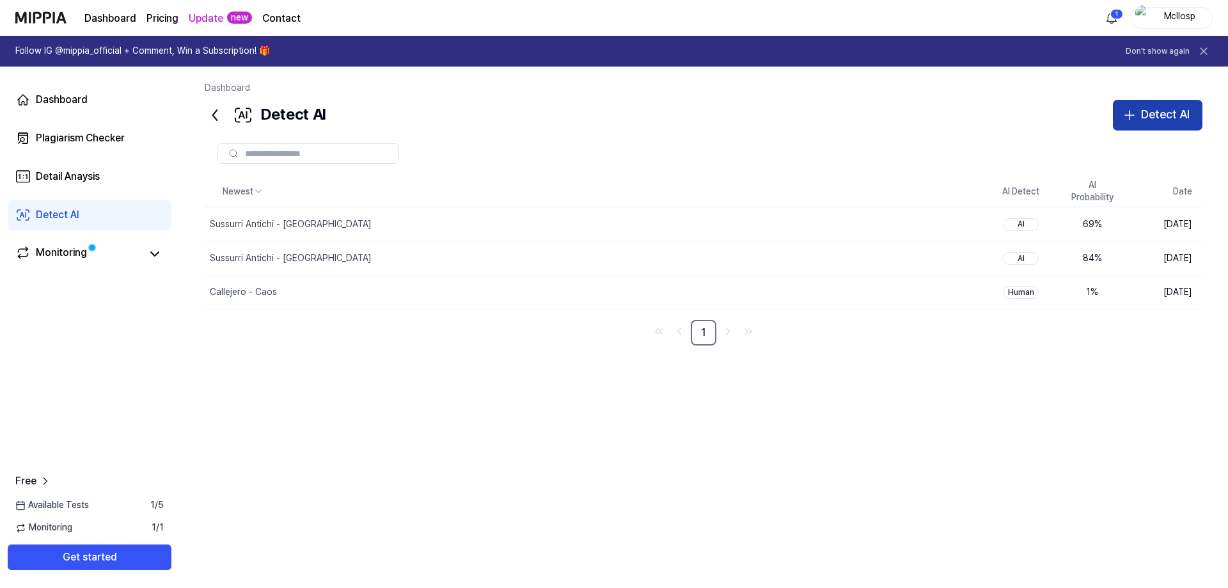
click at [1151, 111] on div "Detect AI" at bounding box center [1165, 114] width 49 height 19
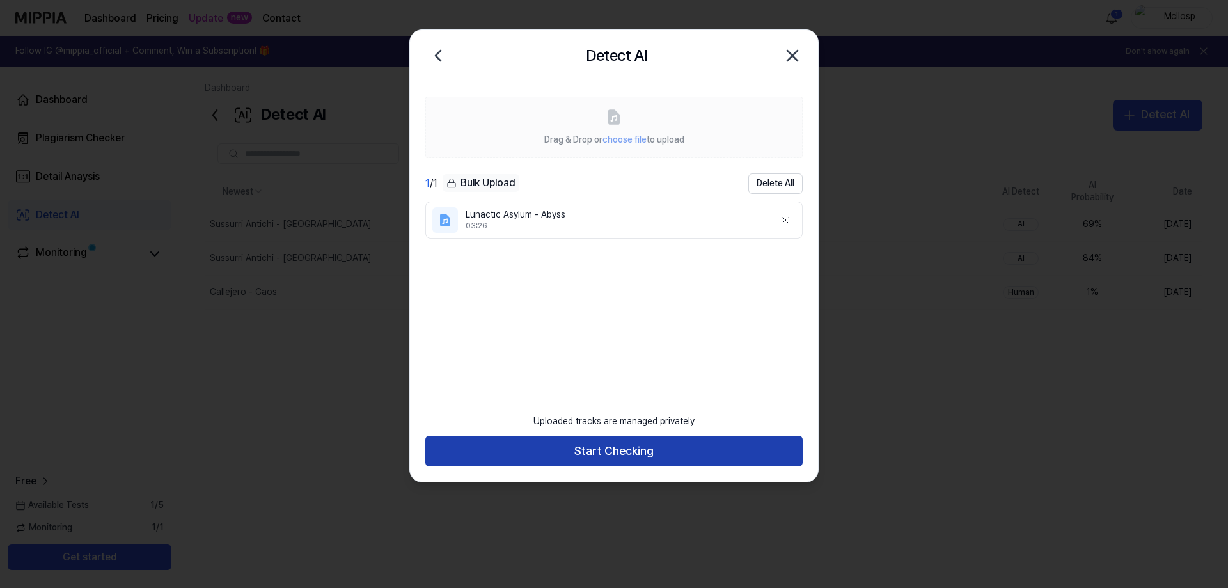
click at [612, 442] on button "Start Checking" at bounding box center [613, 450] width 377 height 31
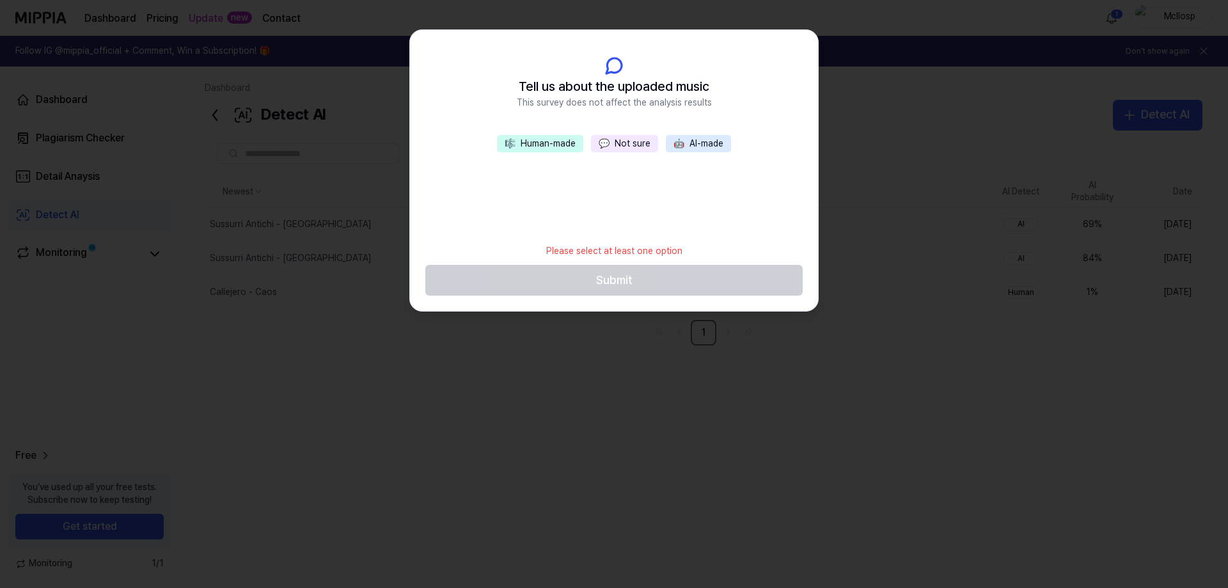
click at [630, 148] on button "💬 Not sure" at bounding box center [624, 144] width 67 height 18
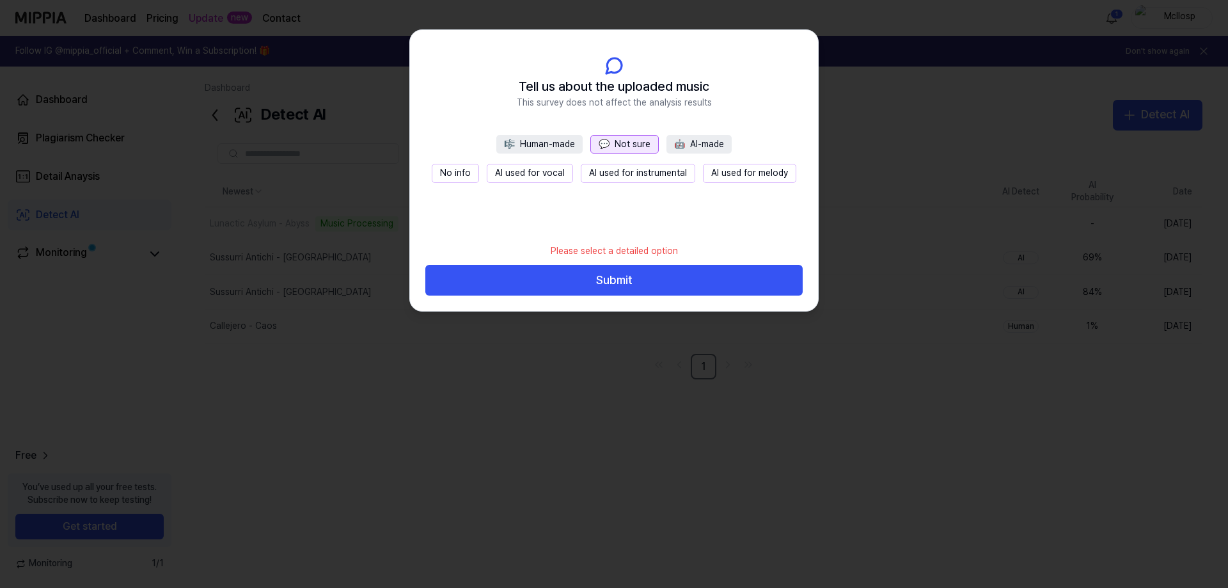
click at [456, 172] on button "No info" at bounding box center [455, 173] width 47 height 19
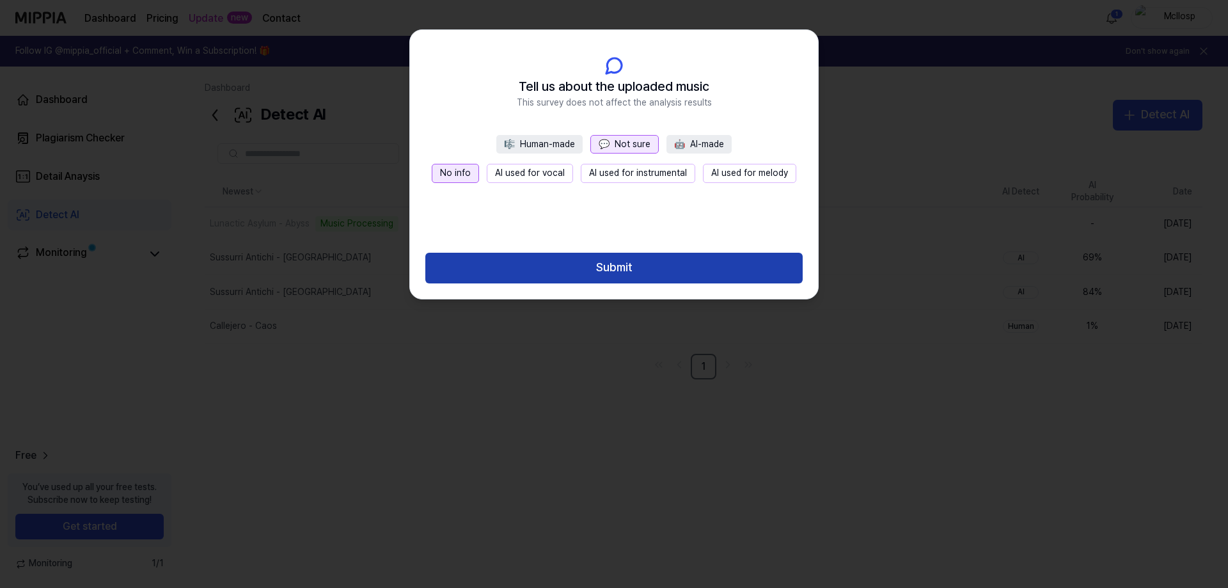
click at [665, 272] on button "Submit" at bounding box center [613, 268] width 377 height 31
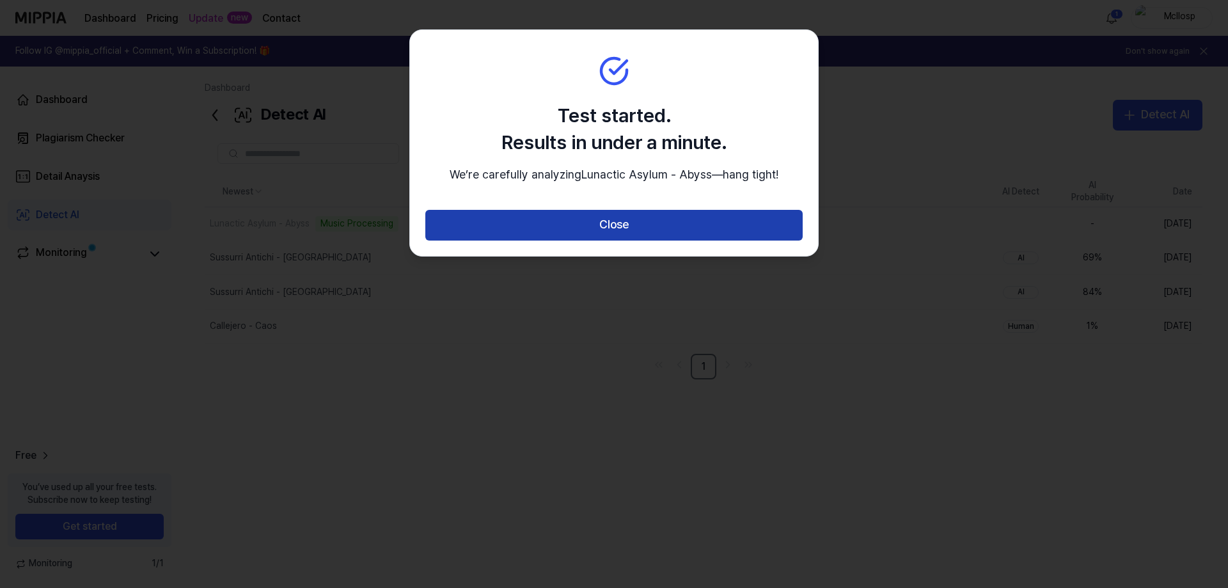
click at [667, 240] on button "Close" at bounding box center [613, 225] width 377 height 31
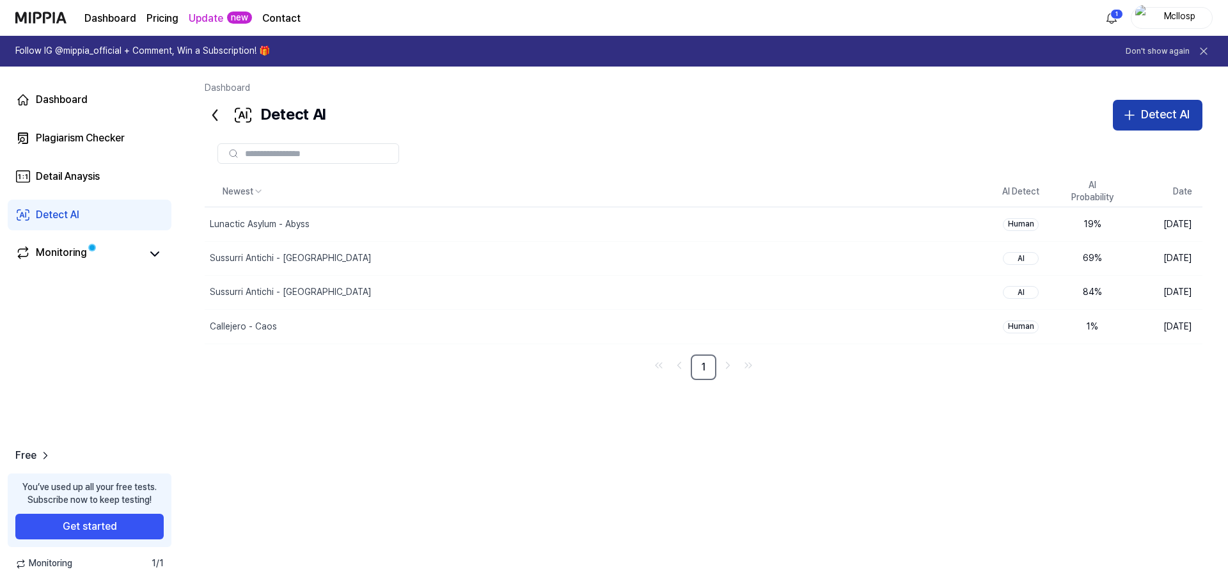
click at [1139, 111] on button "Detect AI" at bounding box center [1157, 115] width 90 height 31
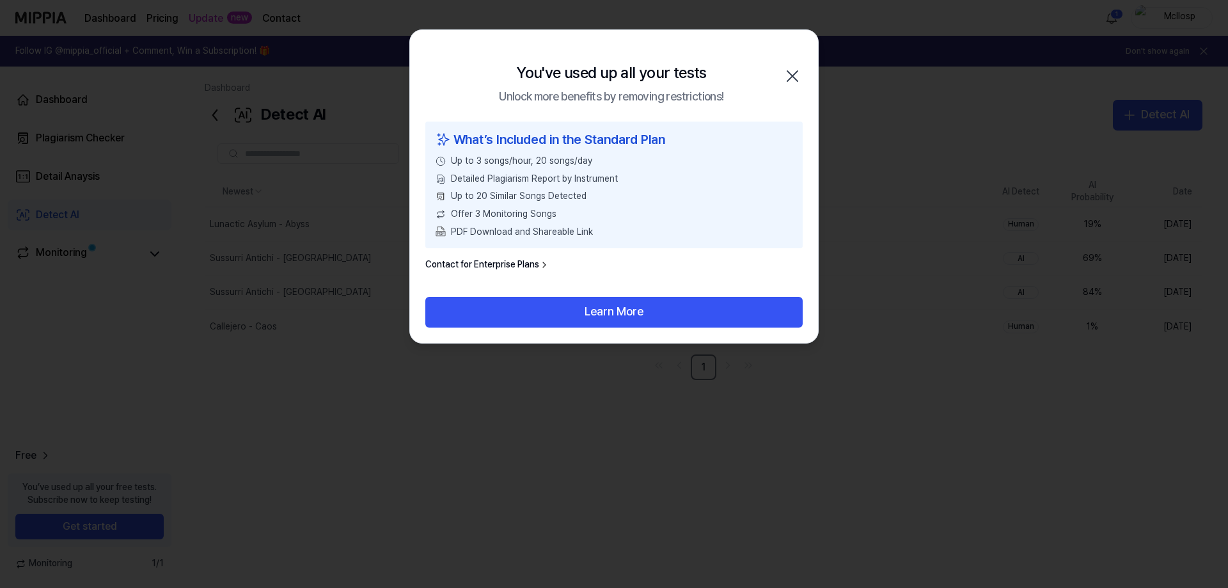
click at [786, 73] on icon "button" at bounding box center [792, 76] width 20 height 20
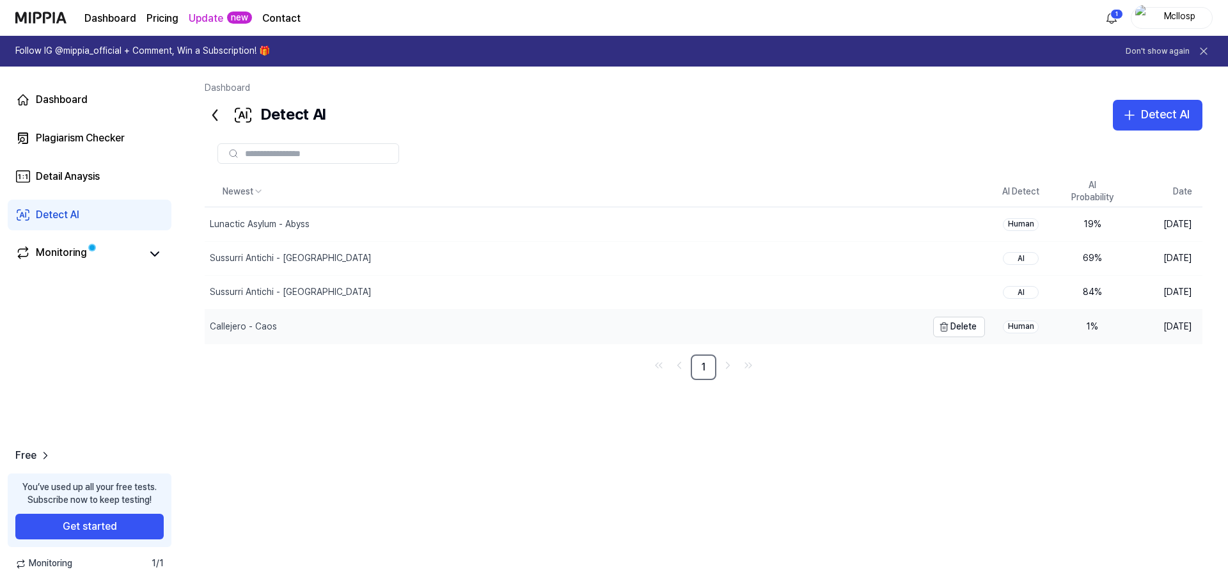
click at [325, 325] on div "Callejero - Caos" at bounding box center [566, 325] width 722 height 33
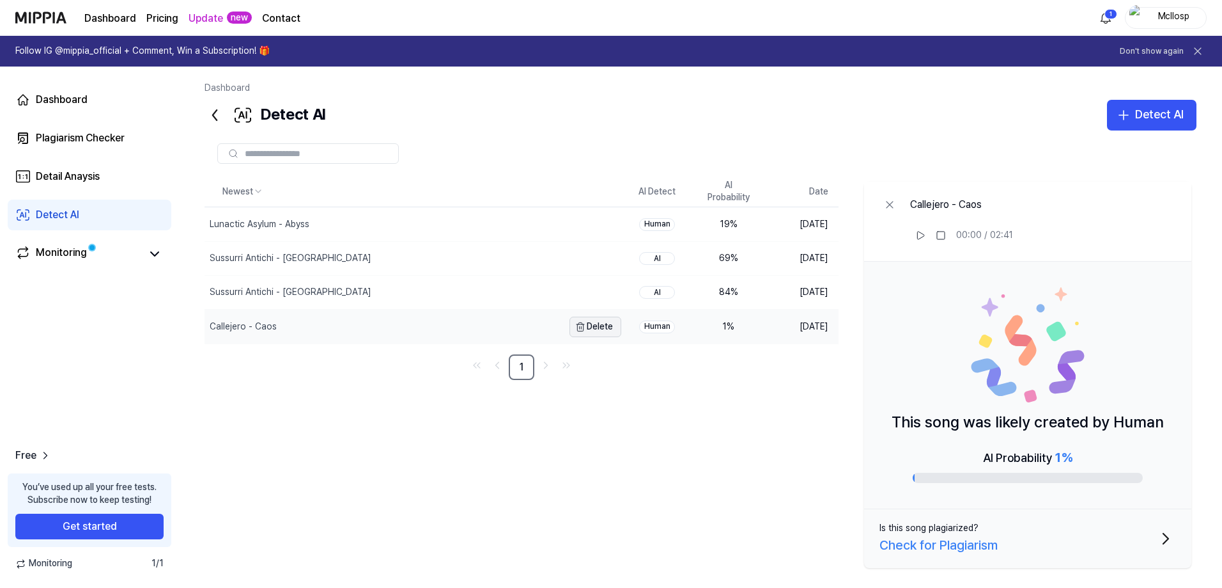
click at [593, 327] on button "Delete" at bounding box center [596, 326] width 52 height 20
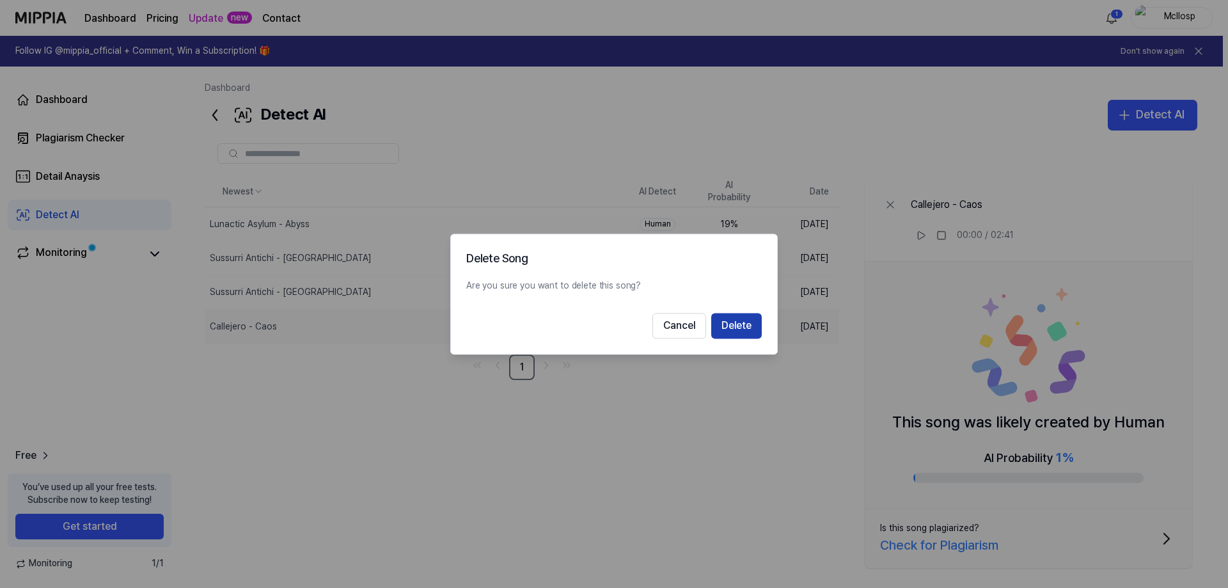
click at [733, 331] on button "Delete" at bounding box center [736, 326] width 51 height 26
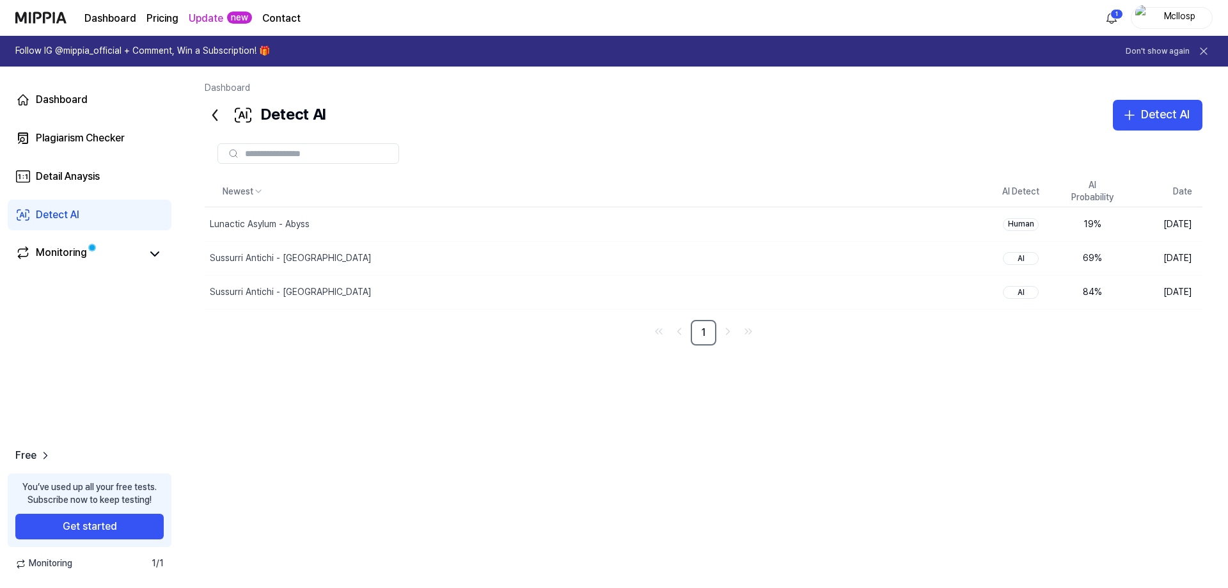
click at [1174, 14] on div "Mcllosp" at bounding box center [1179, 17] width 50 height 14
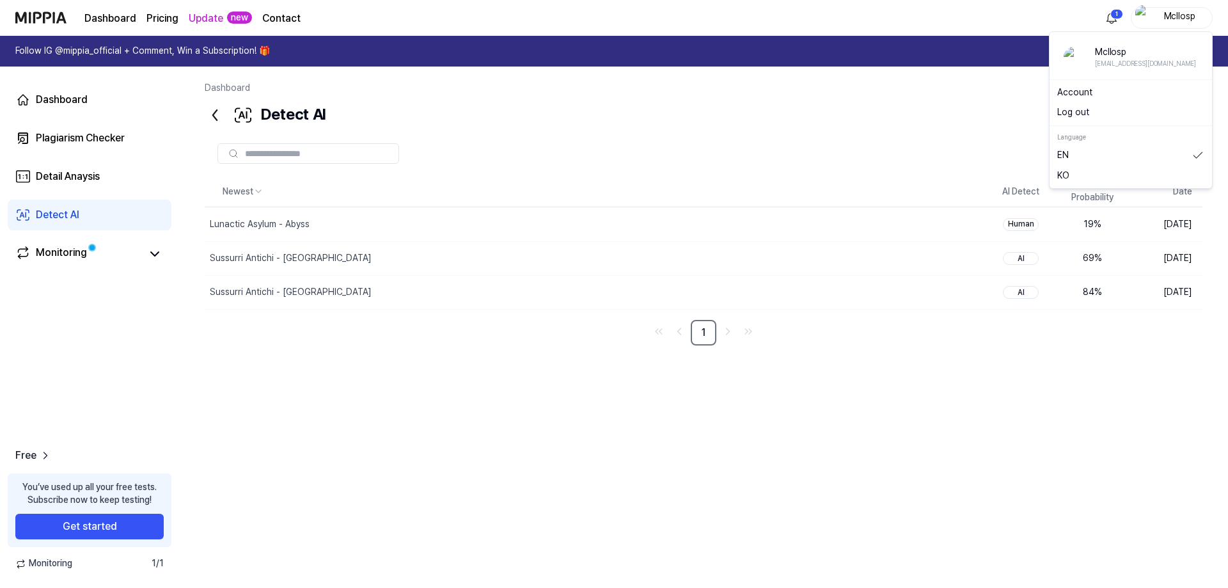
click at [1107, 110] on button "Log out" at bounding box center [1130, 112] width 147 height 13
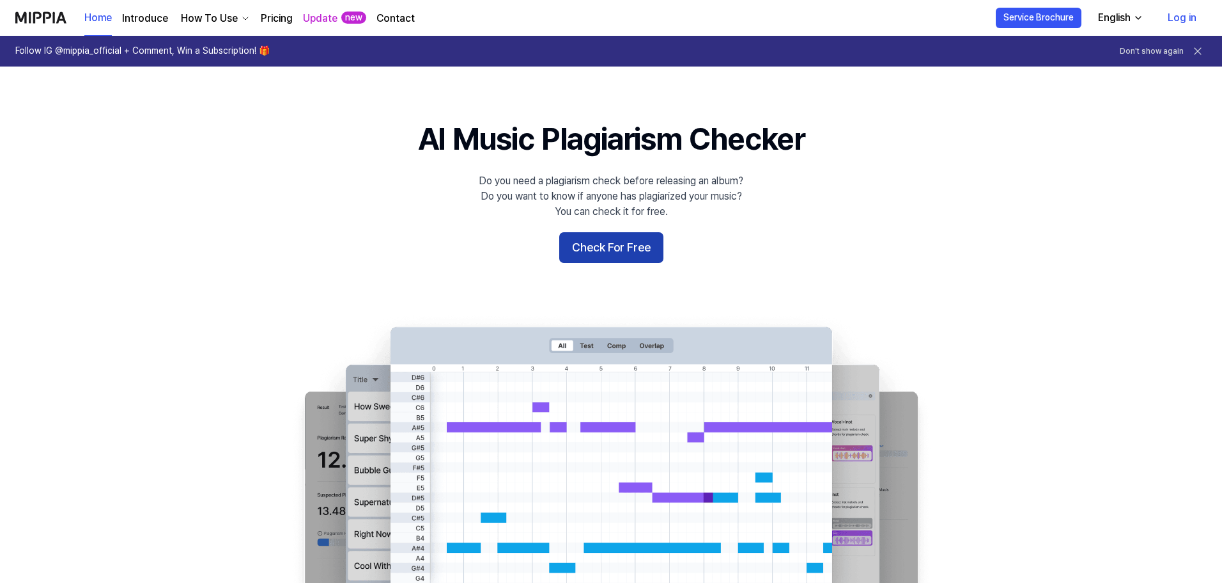
click at [628, 242] on button "Check For Free" at bounding box center [611, 247] width 104 height 31
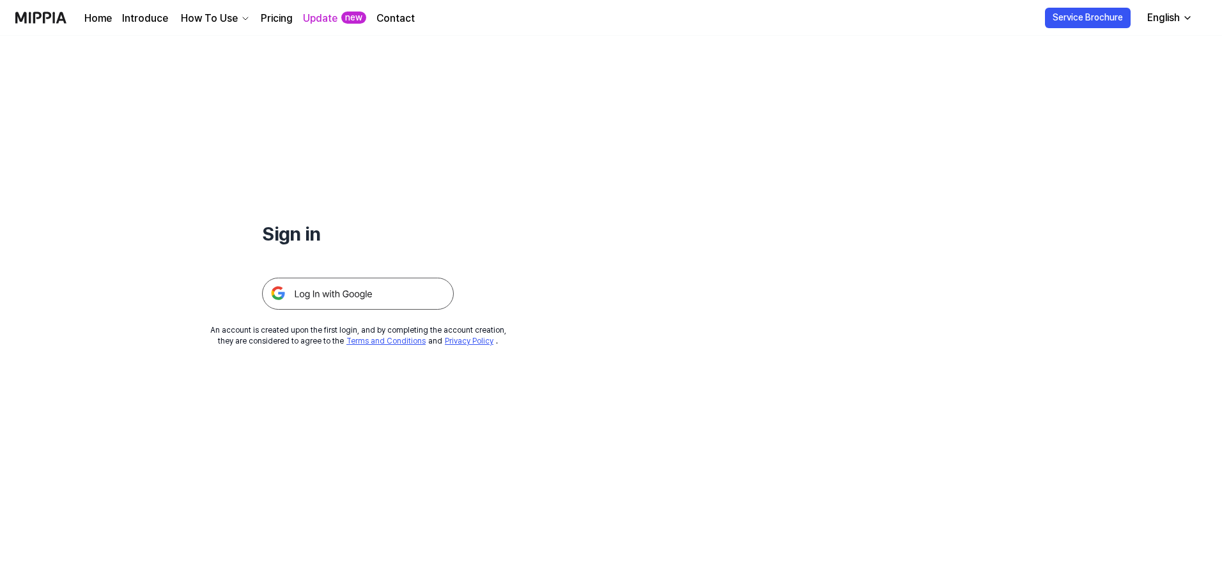
click at [366, 297] on img at bounding box center [358, 293] width 192 height 32
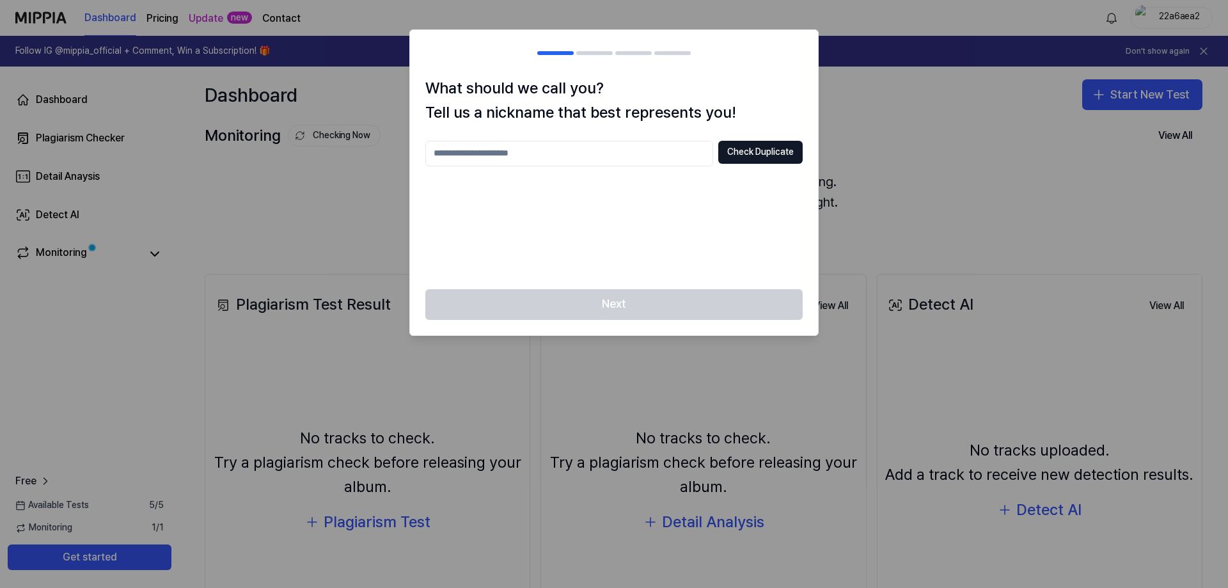
click at [913, 155] on div at bounding box center [614, 294] width 1228 height 588
click at [616, 148] on input "text" at bounding box center [569, 154] width 288 height 26
type input "*******"
click at [791, 156] on button "Check Duplicate" at bounding box center [760, 152] width 84 height 23
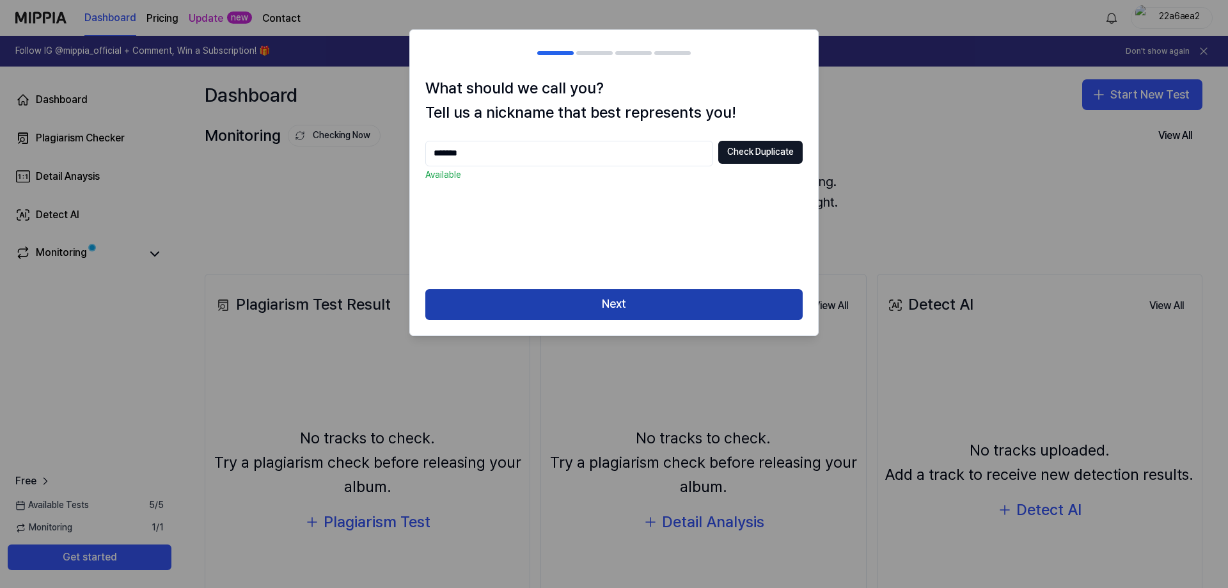
click at [620, 295] on button "Next" at bounding box center [613, 304] width 377 height 31
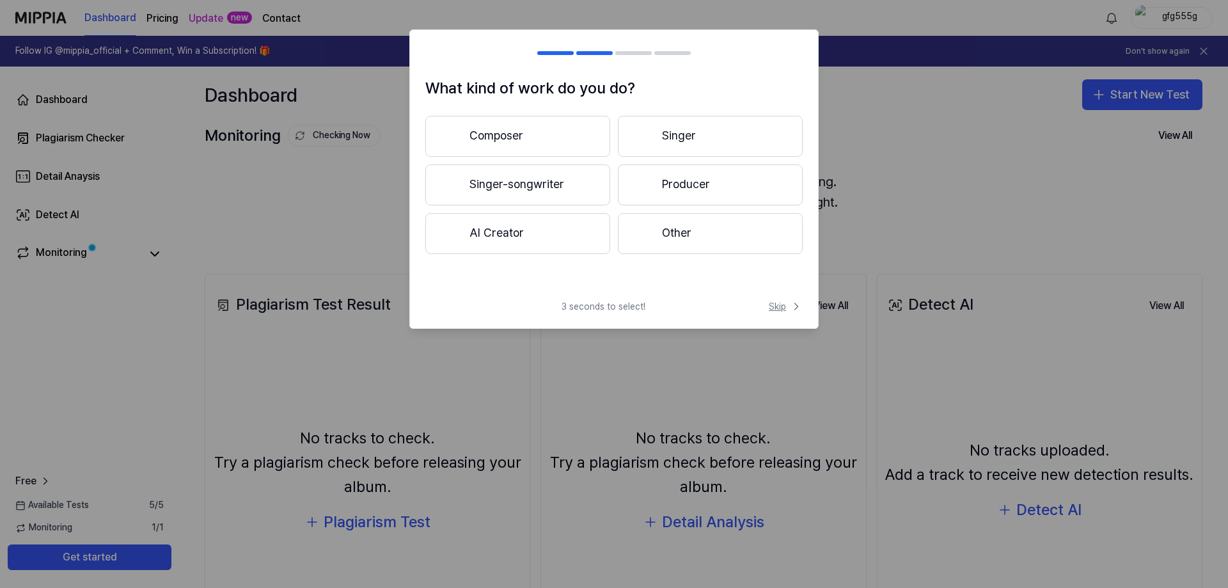
click at [784, 302] on span "Skip" at bounding box center [785, 306] width 34 height 13
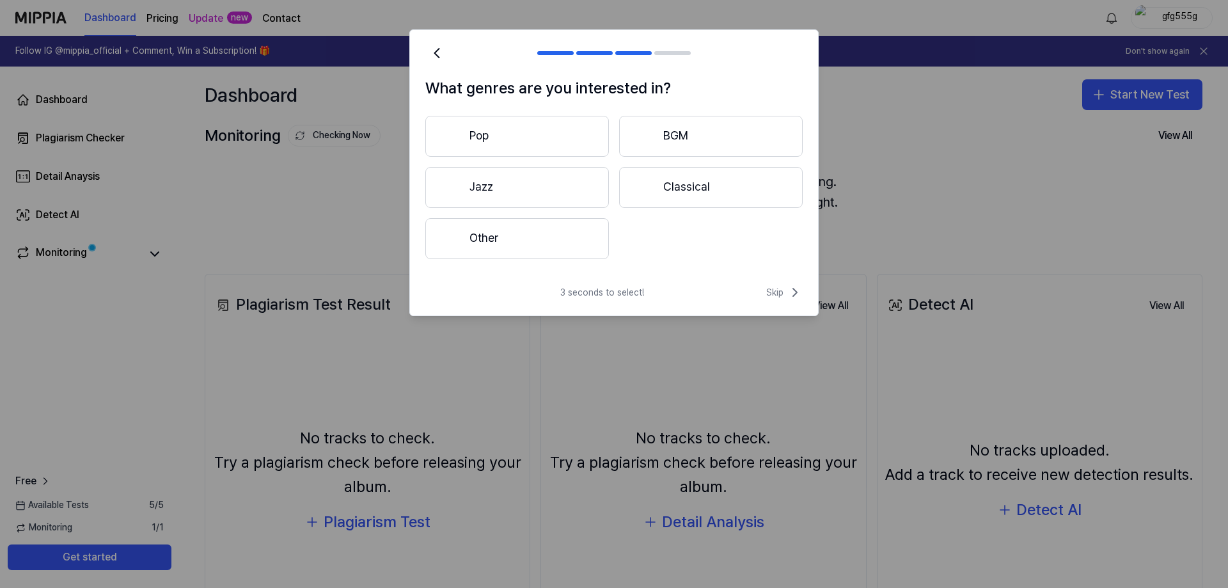
click at [783, 305] on div "3 seconds to select! Skip" at bounding box center [614, 300] width 408 height 31
click at [783, 294] on span "Skip" at bounding box center [784, 292] width 36 height 15
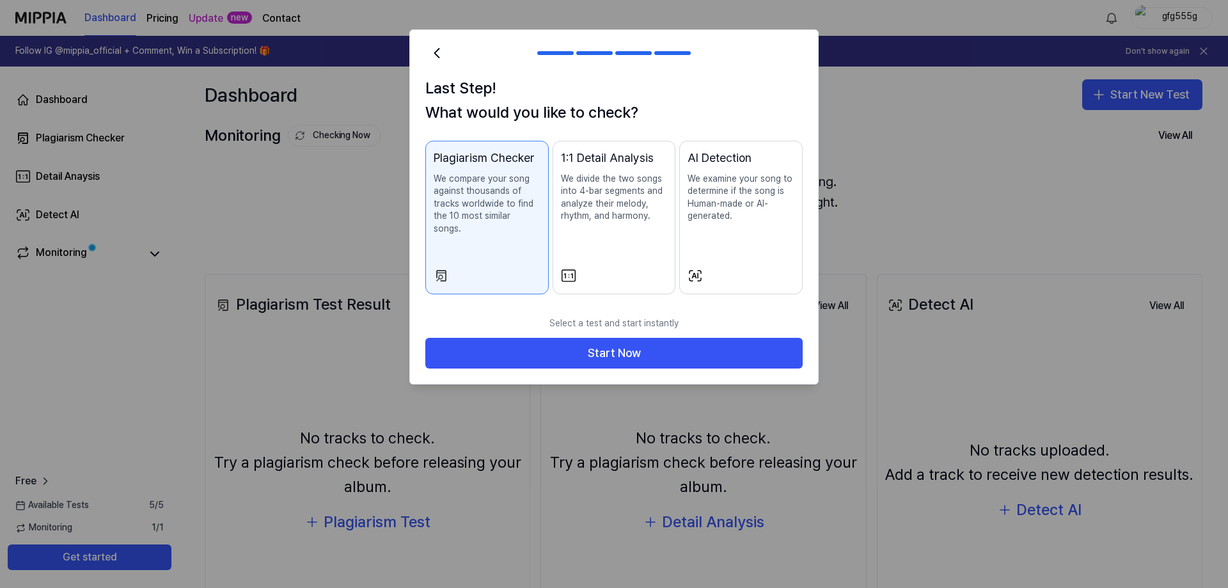
click at [758, 212] on p "We examine your song to determine if the song is Human-made or AI-generated." at bounding box center [740, 198] width 107 height 50
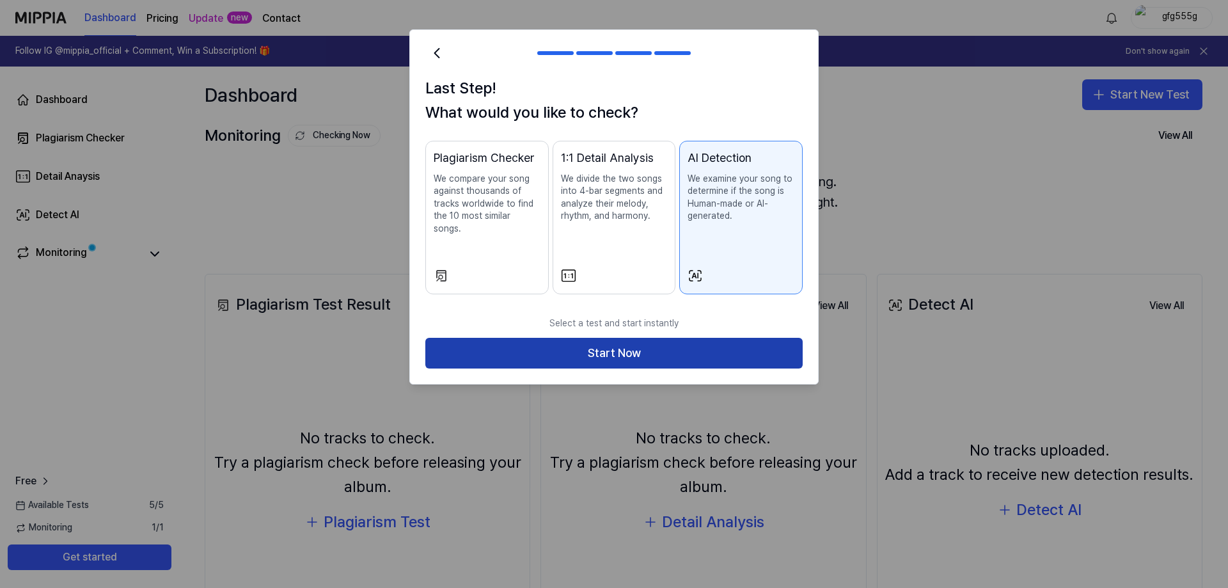
click at [671, 338] on button "Start Now" at bounding box center [613, 353] width 377 height 31
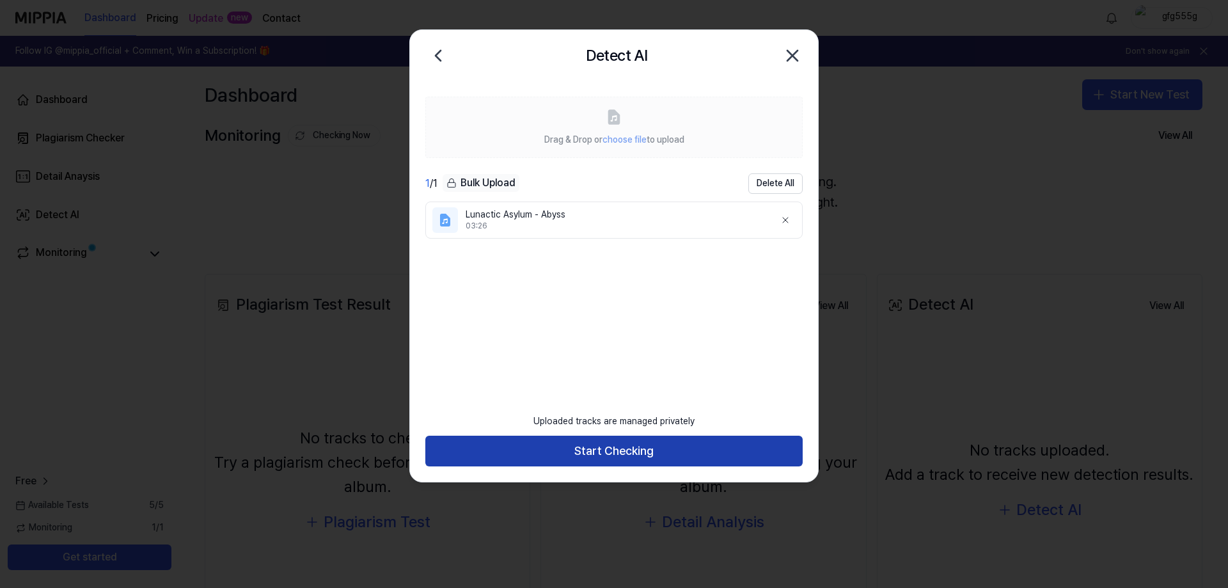
click at [662, 452] on button "Start Checking" at bounding box center [613, 450] width 377 height 31
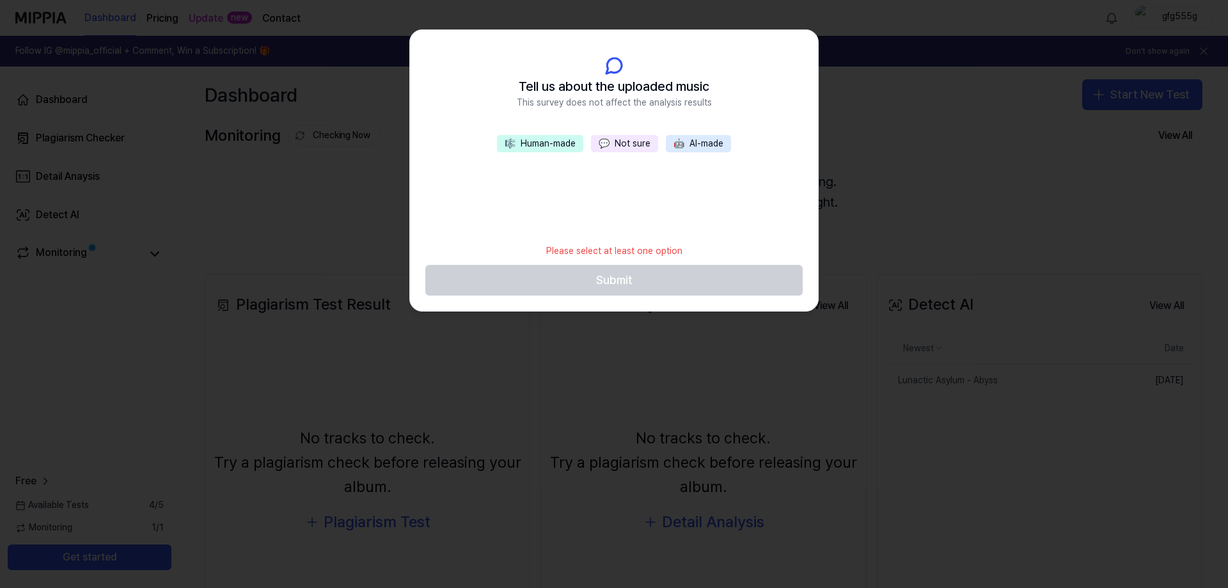
click at [618, 143] on button "💬 Not sure" at bounding box center [624, 144] width 67 height 18
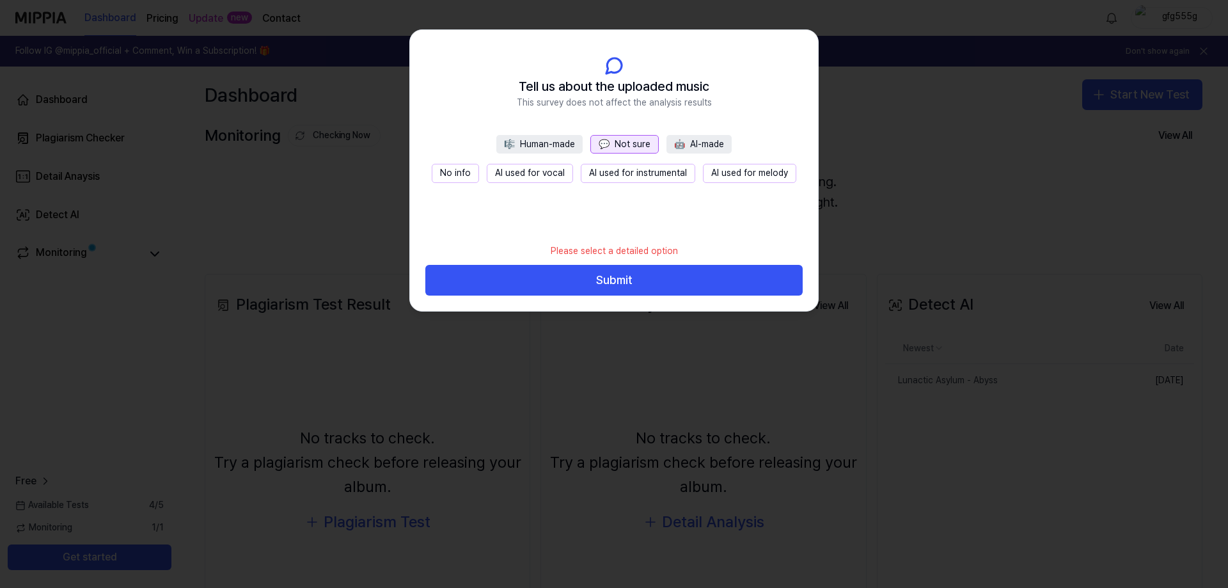
click at [463, 171] on button "No info" at bounding box center [455, 173] width 47 height 19
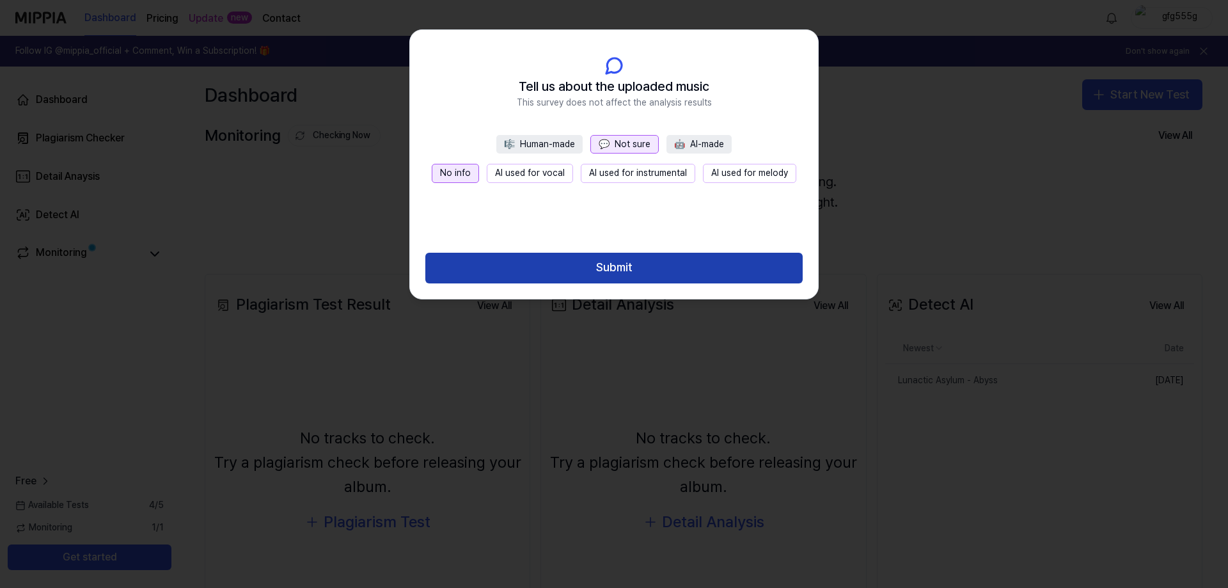
click at [615, 272] on button "Submit" at bounding box center [613, 268] width 377 height 31
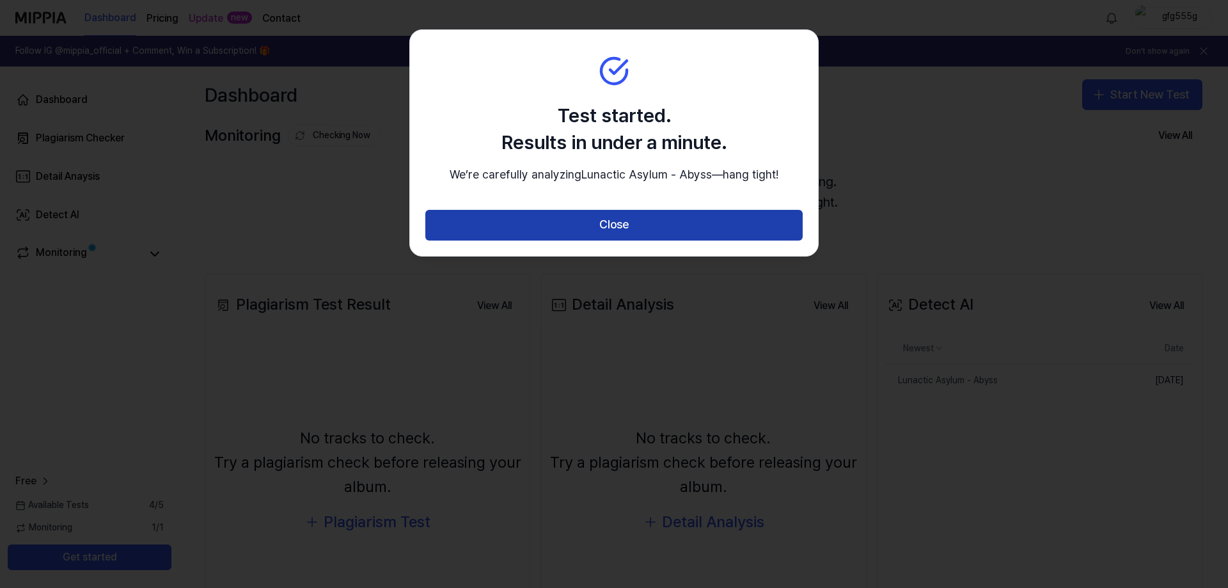
click at [630, 240] on button "Close" at bounding box center [613, 225] width 377 height 31
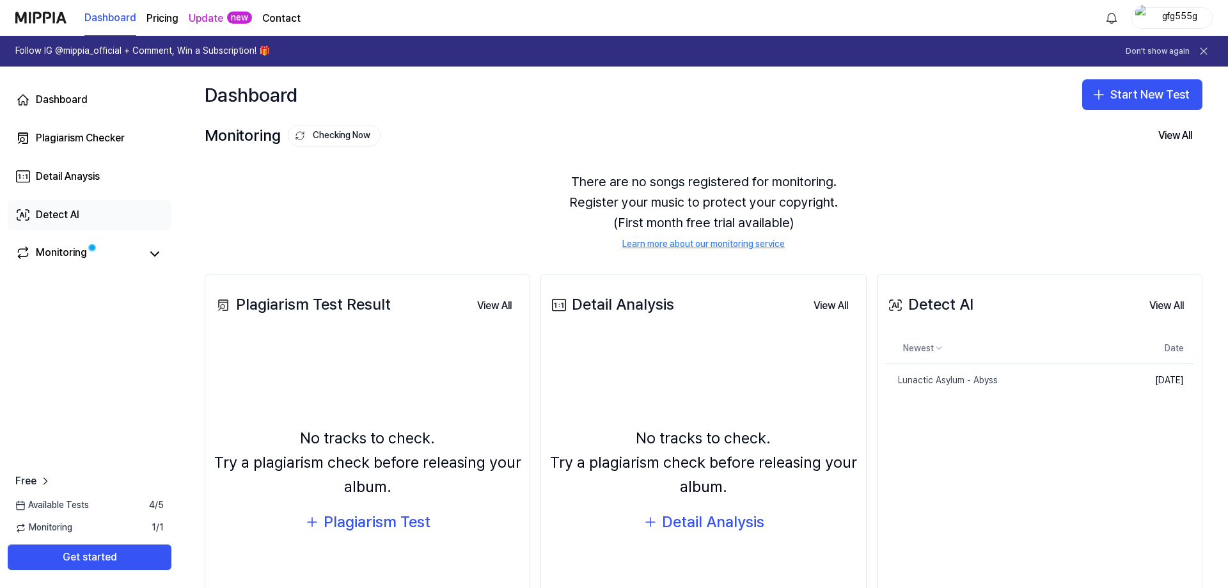
click at [91, 220] on link "Detect AI" at bounding box center [90, 214] width 164 height 31
